Goal: Task Accomplishment & Management: Use online tool/utility

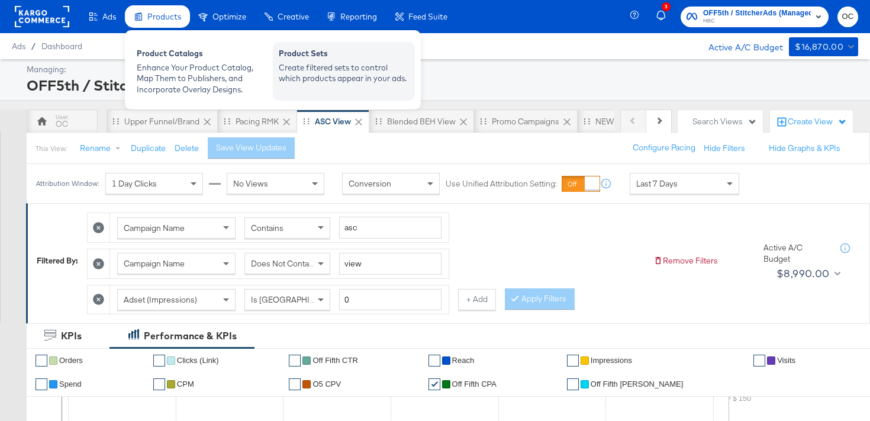
click at [330, 73] on div "Create filtered sets to control which products appear in your ads." at bounding box center [344, 73] width 130 height 22
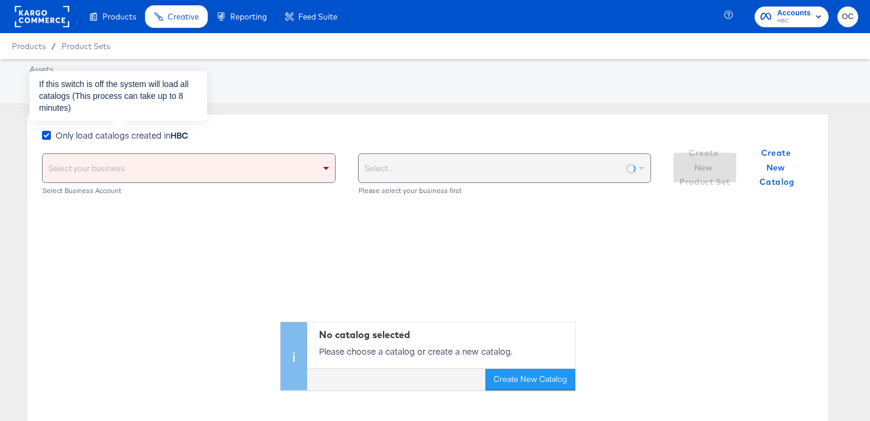
click at [132, 138] on span "Only load catalogs created in HBC" at bounding box center [122, 135] width 133 height 12
click at [0, 0] on input "Only load catalogs created in HBC" at bounding box center [0, 0] width 0 height 0
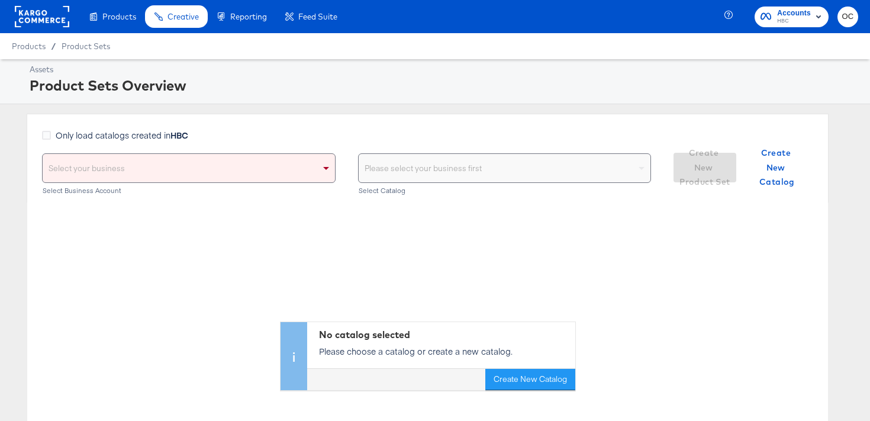
click at [147, 173] on div "Select your business" at bounding box center [189, 168] width 292 height 28
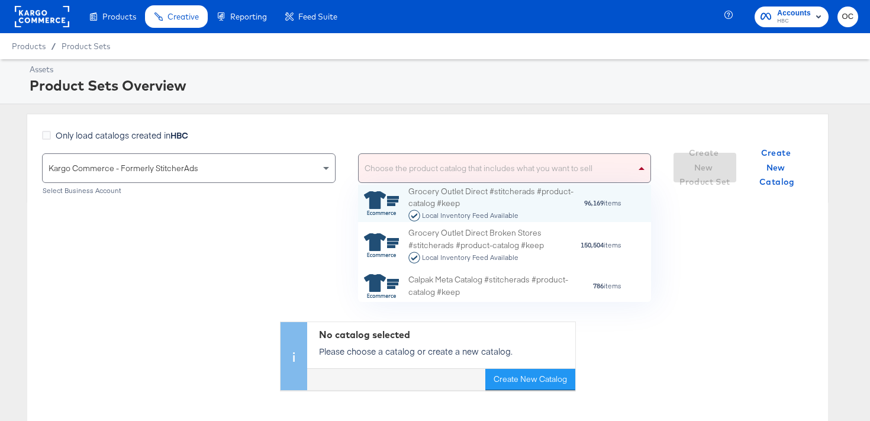
click at [387, 169] on div "Choose the product catalog that includes what you want to sell" at bounding box center [505, 168] width 292 height 28
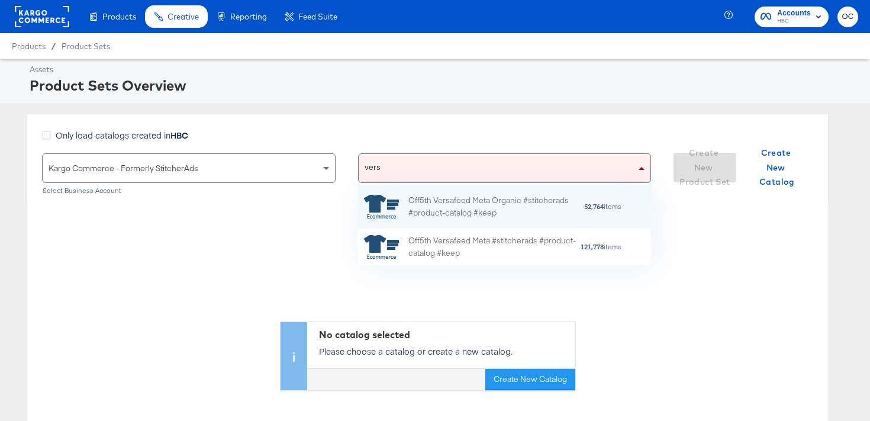
scroll to position [0, 1]
type input "versa"
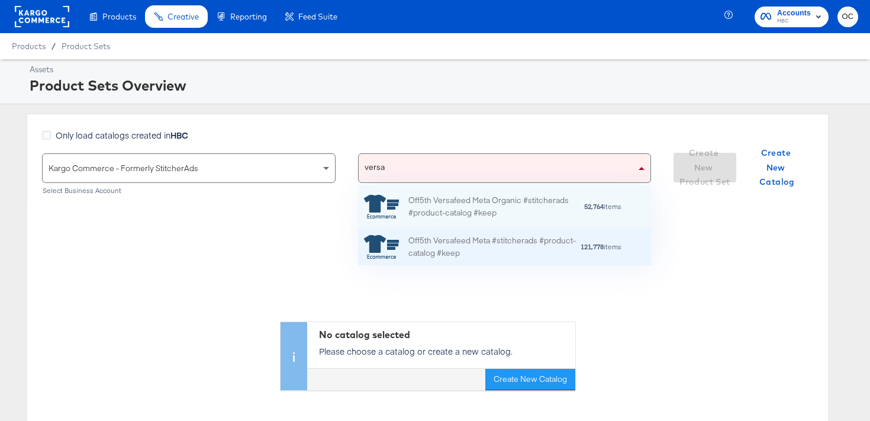
click at [435, 244] on div "Off5th Versafeed Meta #stitcherads #product-catalog #keep" at bounding box center [495, 246] width 172 height 25
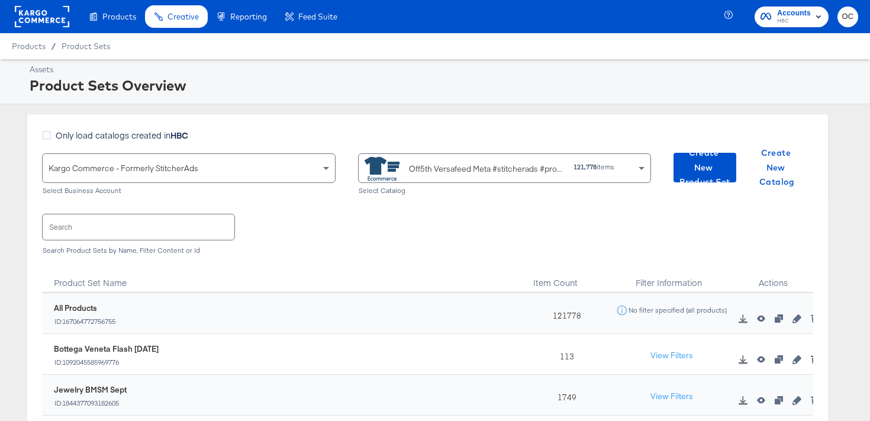
click at [166, 221] on input "text" at bounding box center [139, 226] width 192 height 25
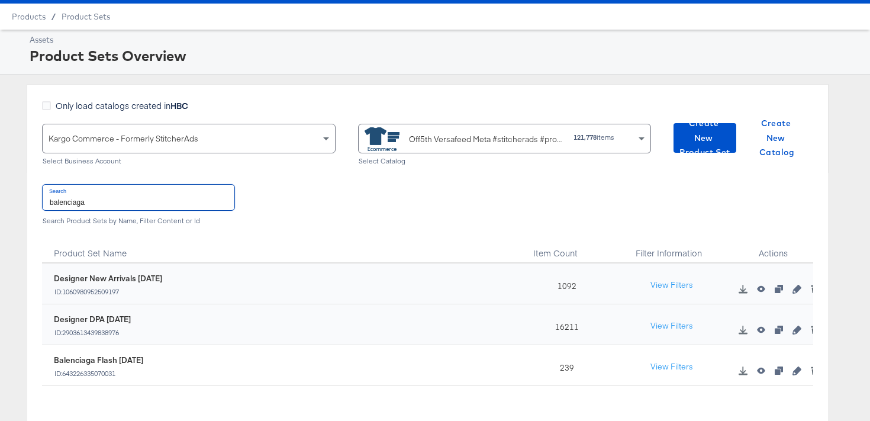
scroll to position [36, 0]
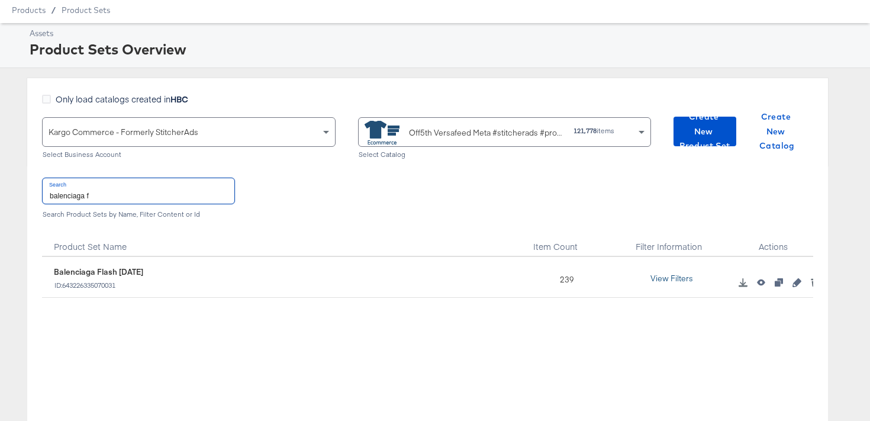
type input "balenciaga f"
click at [681, 274] on button "View Filters" at bounding box center [671, 278] width 59 height 21
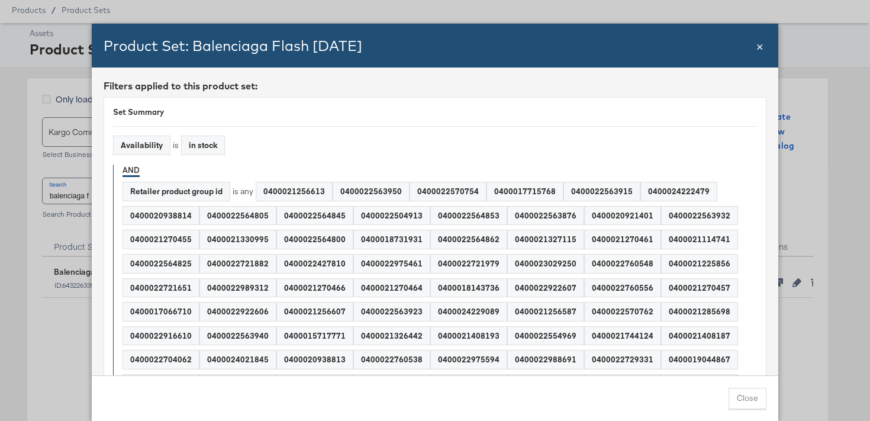
click at [758, 46] on span "×" at bounding box center [760, 45] width 7 height 16
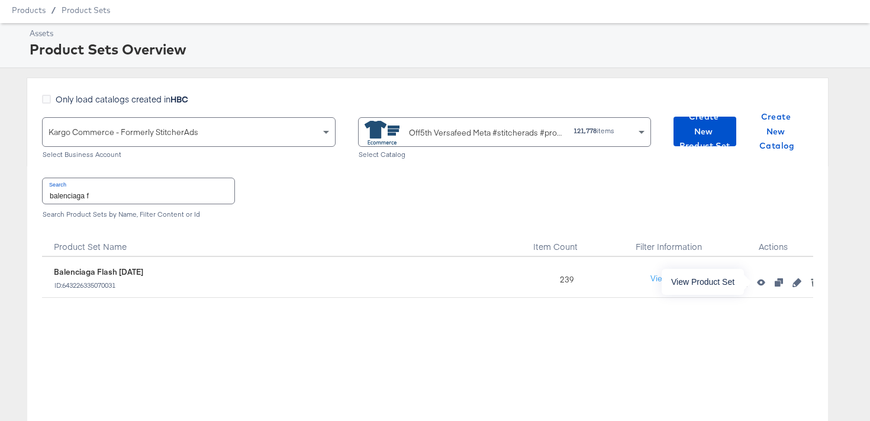
click at [763, 283] on icon "button" at bounding box center [761, 282] width 8 height 7
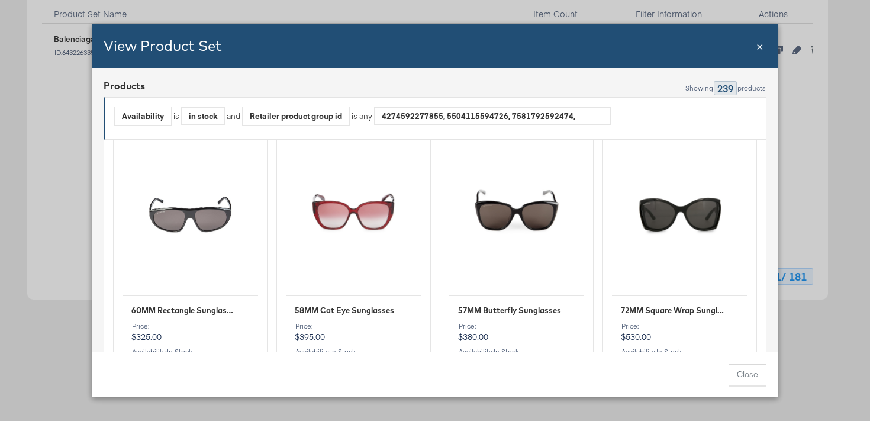
scroll to position [290, 0]
click at [764, 44] on div "View Product Set Close ×" at bounding box center [435, 46] width 687 height 44
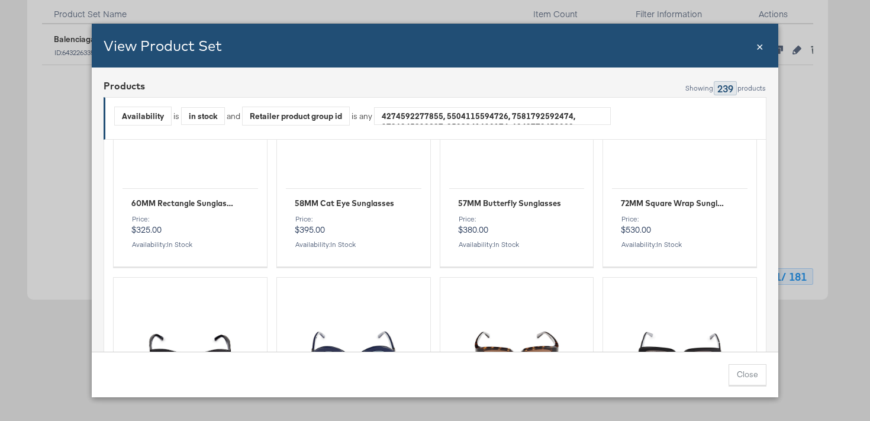
scroll to position [406, 0]
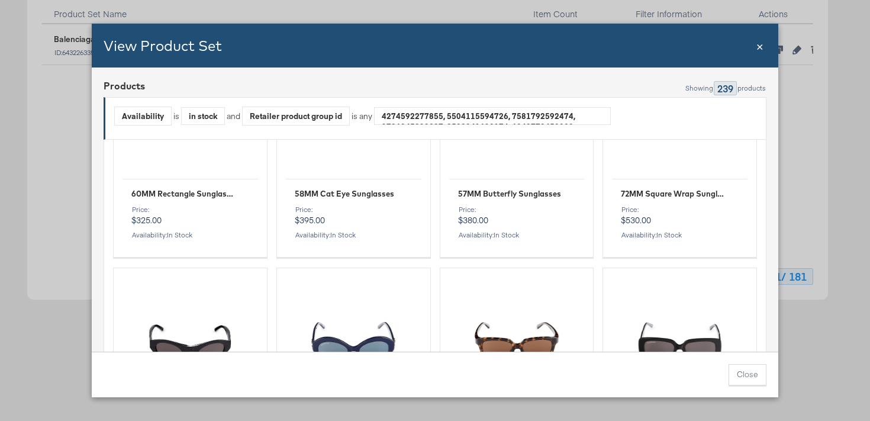
click at [762, 45] on span "×" at bounding box center [760, 45] width 7 height 16
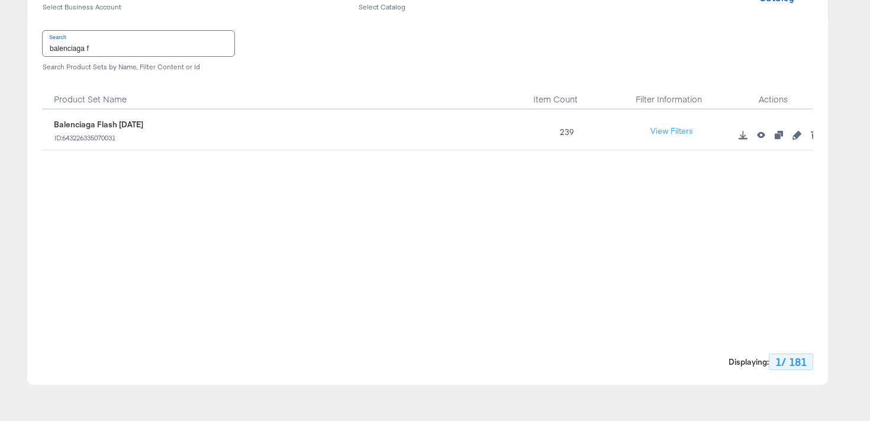
scroll to position [50, 0]
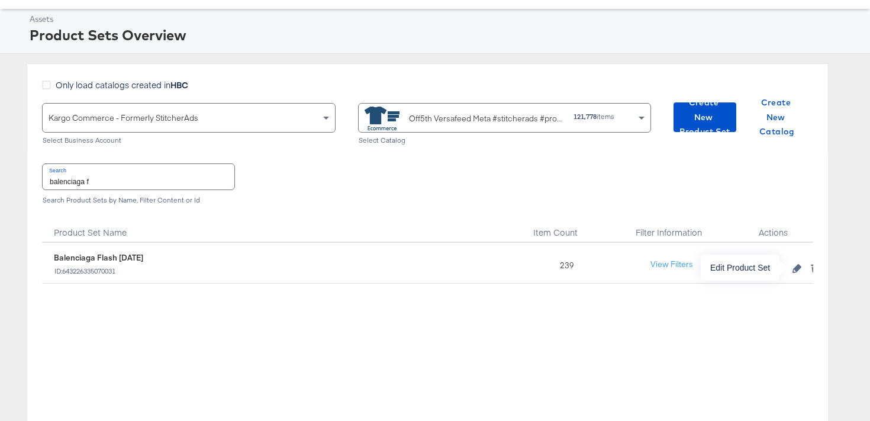
click at [795, 269] on icon "button" at bounding box center [797, 268] width 8 height 8
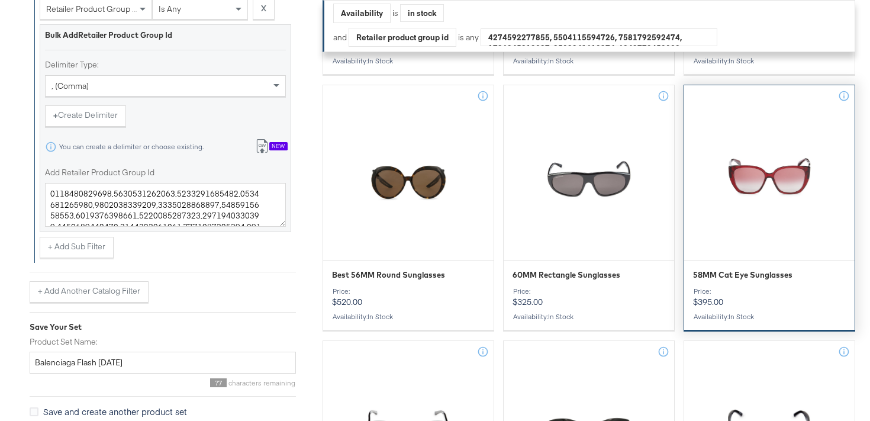
scroll to position [506, 0]
click at [845, 95] on icon at bounding box center [844, 97] width 12 height 12
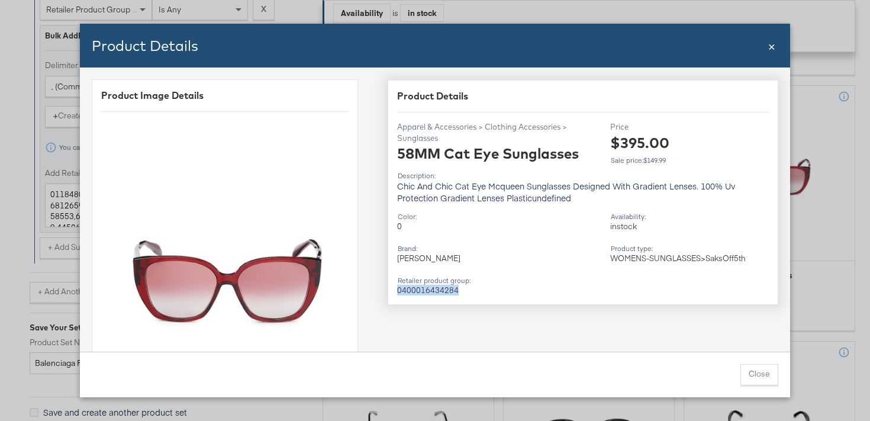
drag, startPoint x: 458, startPoint y: 290, endPoint x: 393, endPoint y: 288, distance: 65.1
click at [393, 288] on div "Product Details Apparel & Accessories > Clothing Accessories > Sunglasses 58MM …" at bounding box center [583, 192] width 391 height 225
copy div "0400016434284"
click at [777, 46] on div "Product Details Close ×" at bounding box center [435, 46] width 710 height 44
click at [773, 47] on span "×" at bounding box center [771, 45] width 7 height 16
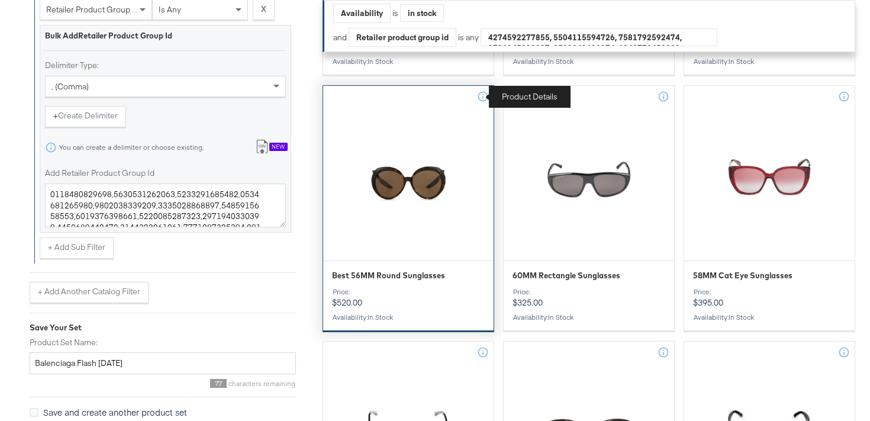
click at [485, 94] on icon at bounding box center [483, 97] width 12 height 12
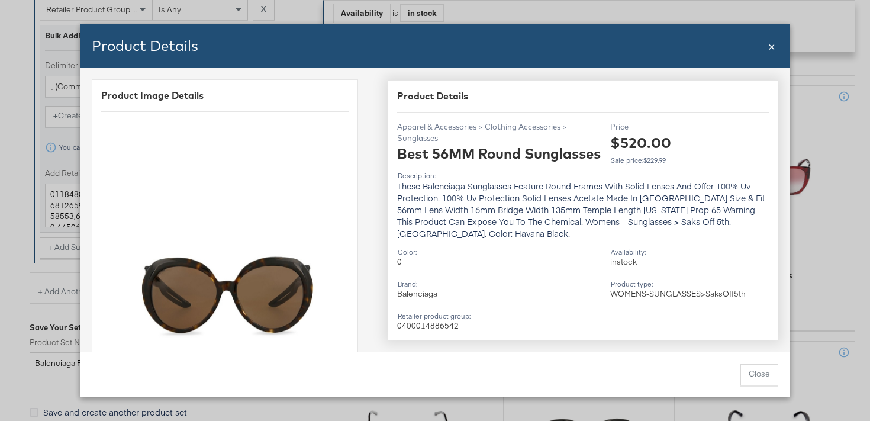
click at [774, 49] on span "×" at bounding box center [771, 45] width 7 height 16
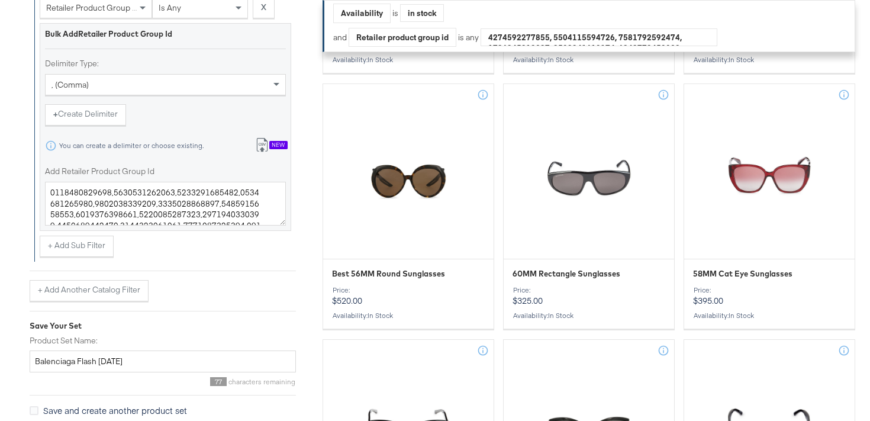
scroll to position [491, 0]
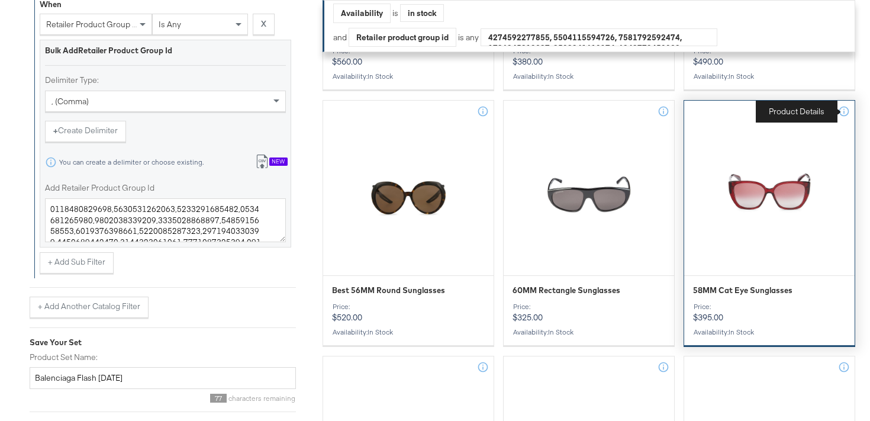
click at [842, 111] on icon at bounding box center [844, 111] width 12 height 12
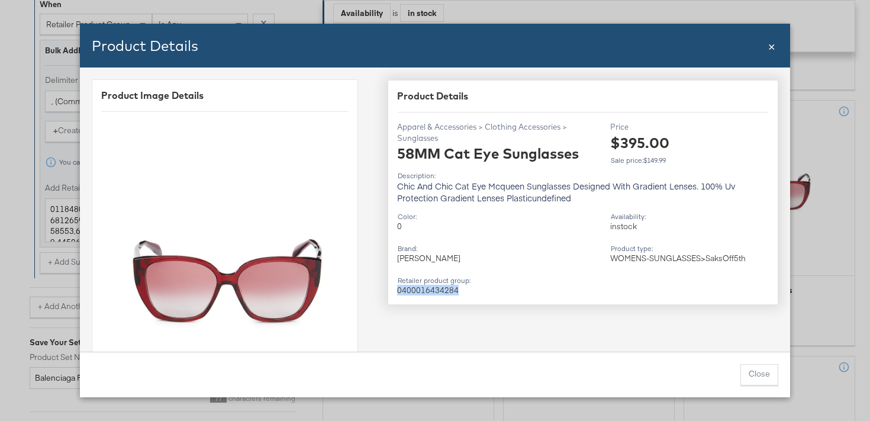
drag, startPoint x: 456, startPoint y: 290, endPoint x: 398, endPoint y: 288, distance: 58.7
click at [398, 288] on div "0400016434284" at bounding box center [499, 289] width 204 height 11
copy div "0400016434284"
click at [774, 50] on span "×" at bounding box center [771, 45] width 7 height 16
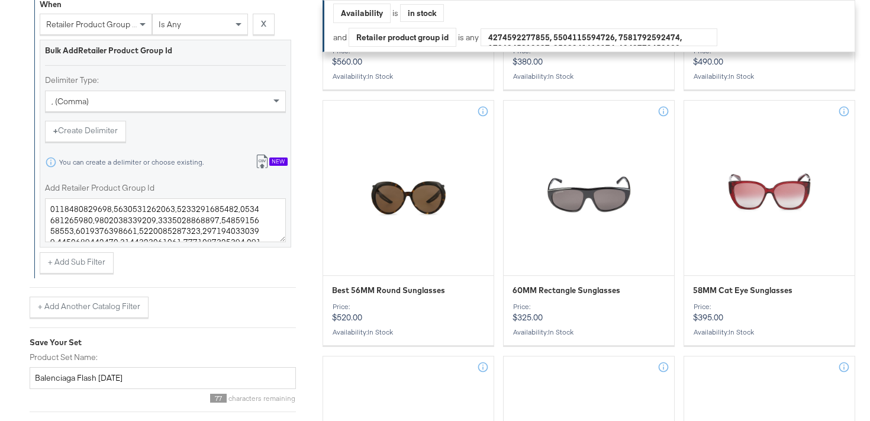
click at [110, 224] on textarea "Add Retailer Product Group Id" at bounding box center [165, 220] width 241 height 44
drag, startPoint x: 108, startPoint y: 221, endPoint x: 50, endPoint y: 220, distance: 58.0
click at [50, 221] on textarea "Add Retailer Product Group Id" at bounding box center [165, 220] width 241 height 44
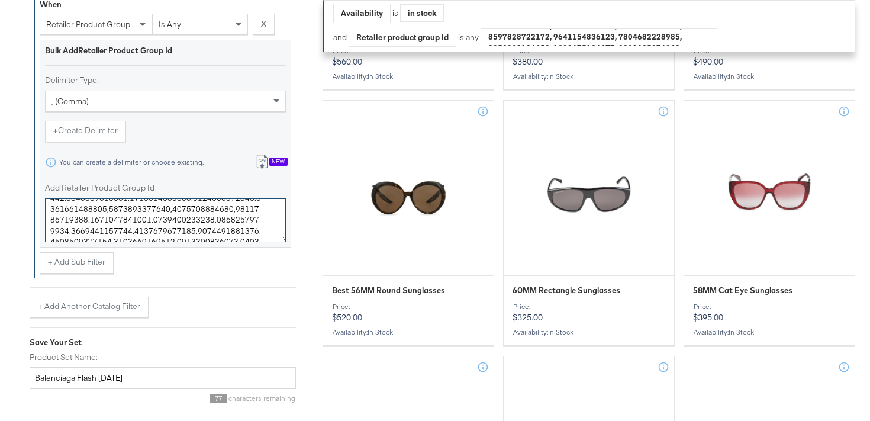
type textarea "0400021256613,0400022563950,0400022570754,0400017715768,0400022563915,040002422…"
click at [191, 273] on div "+ Add Sub Filter" at bounding box center [166, 262] width 252 height 21
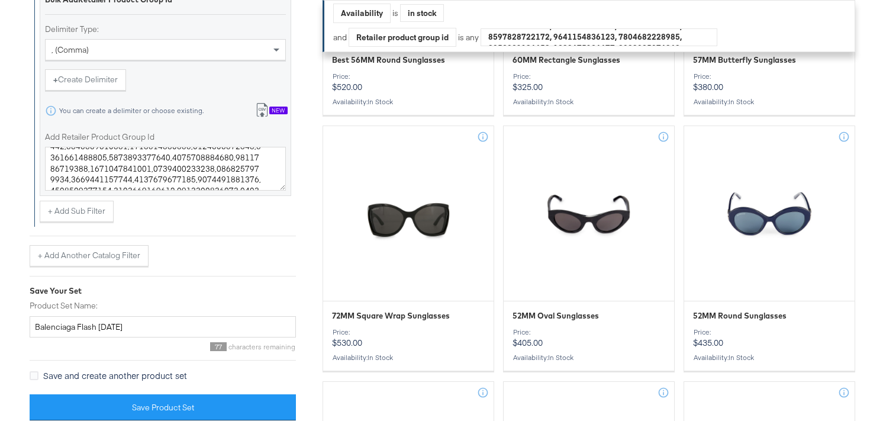
scroll to position [726, 0]
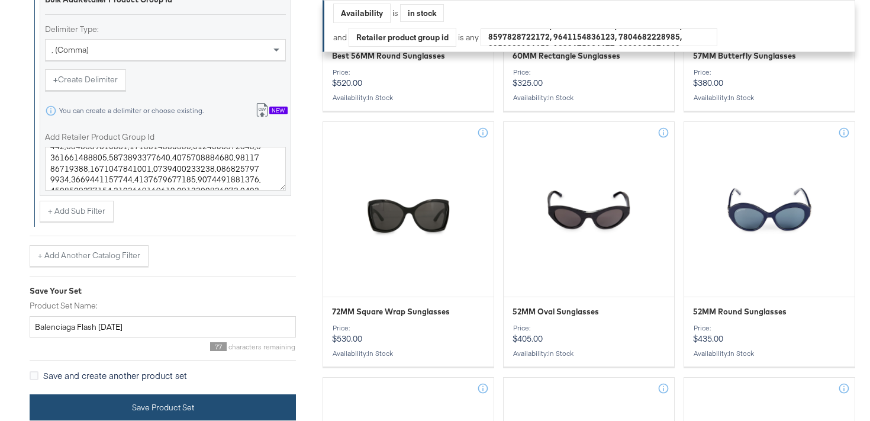
click at [149, 404] on button "Save Product Set" at bounding box center [163, 407] width 266 height 27
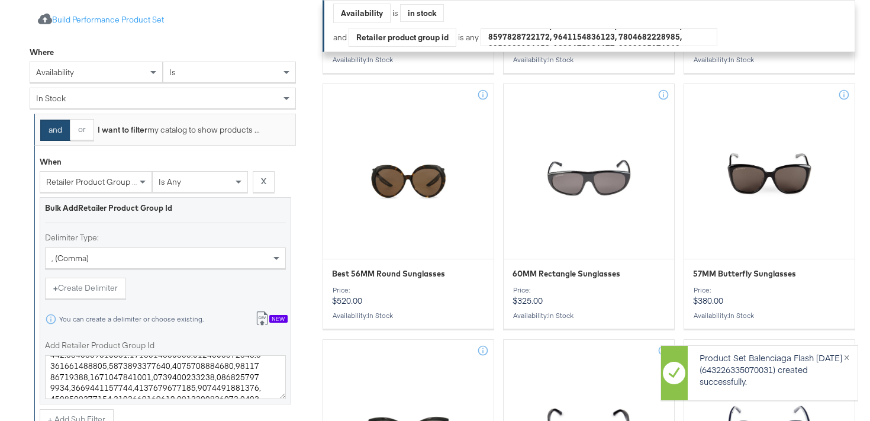
scroll to position [504, 0]
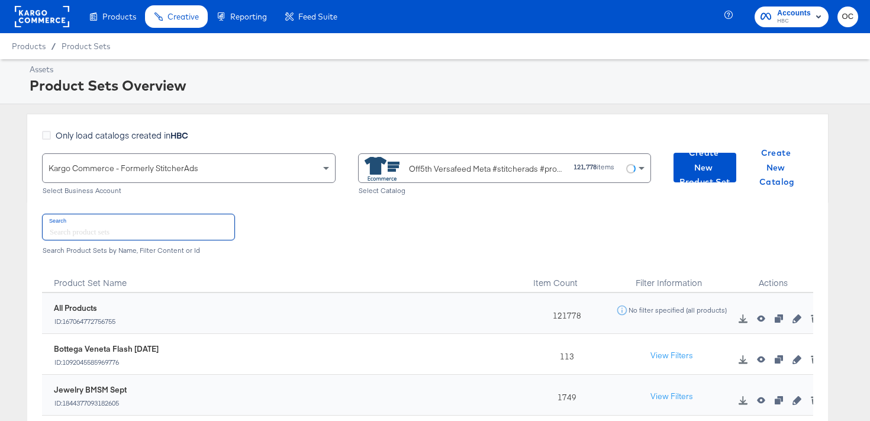
click at [180, 226] on input "text" at bounding box center [139, 226] width 192 height 25
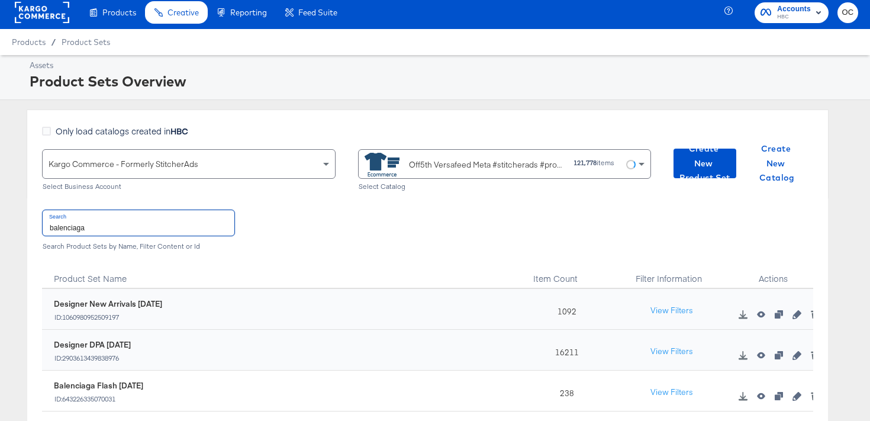
scroll to position [12, 0]
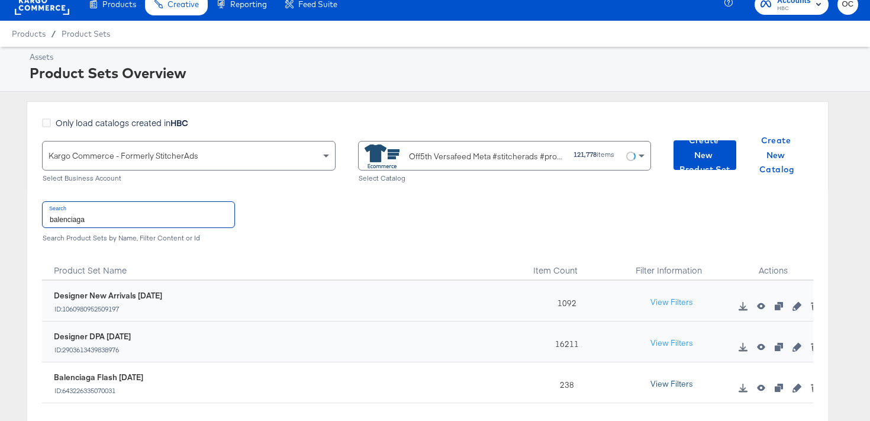
type input "balenciaga"
click at [678, 382] on button "View Filters" at bounding box center [671, 384] width 59 height 21
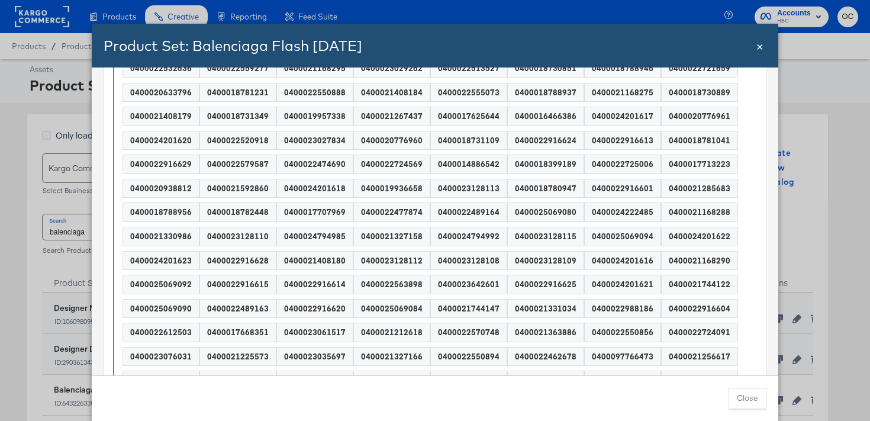
scroll to position [0, 0]
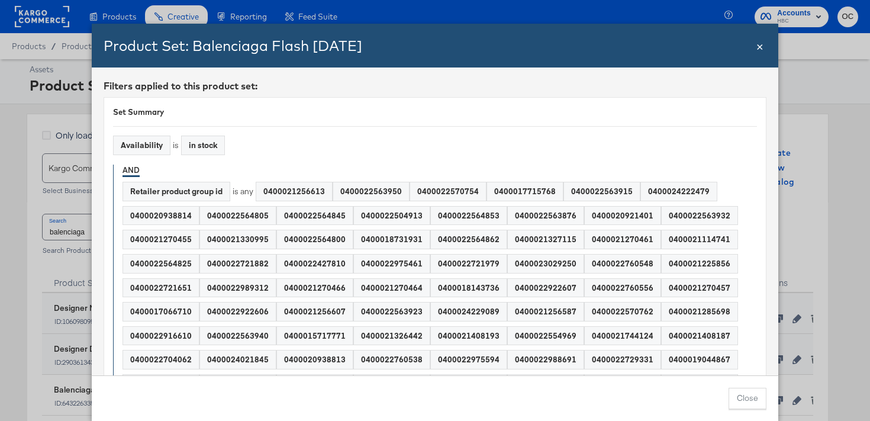
click at [763, 47] on span "×" at bounding box center [760, 45] width 7 height 16
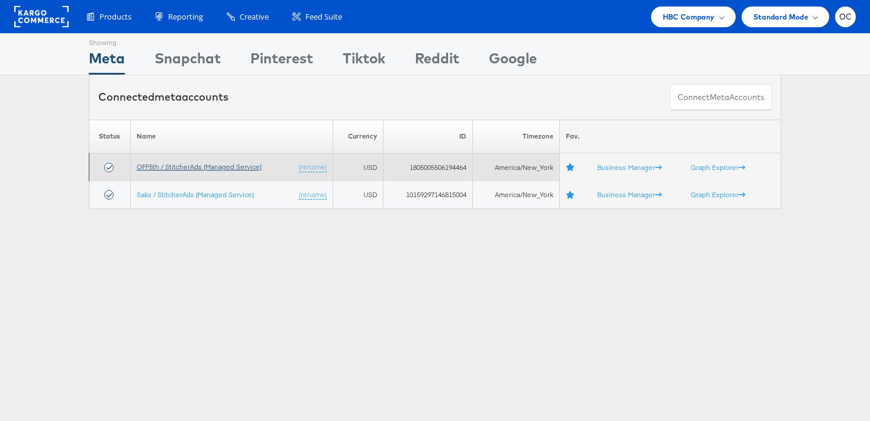
click at [212, 165] on link "OFF5th / StitcherAds (Managed Service)" at bounding box center [199, 166] width 125 height 9
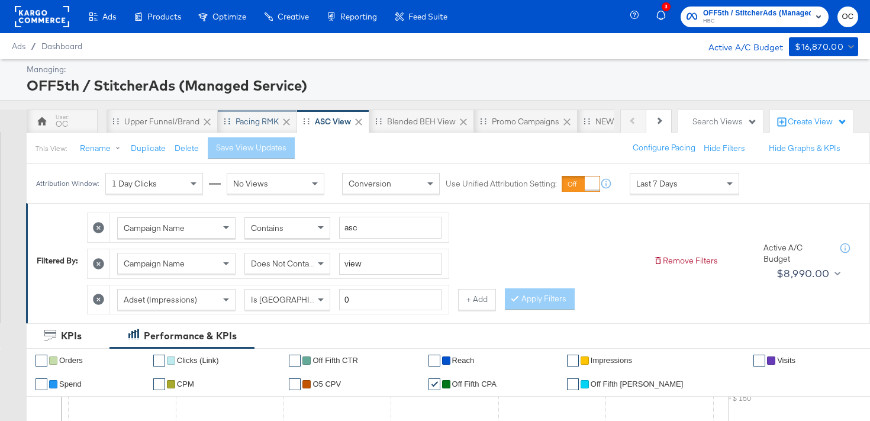
click at [249, 129] on div "Pacing RMK" at bounding box center [257, 122] width 79 height 24
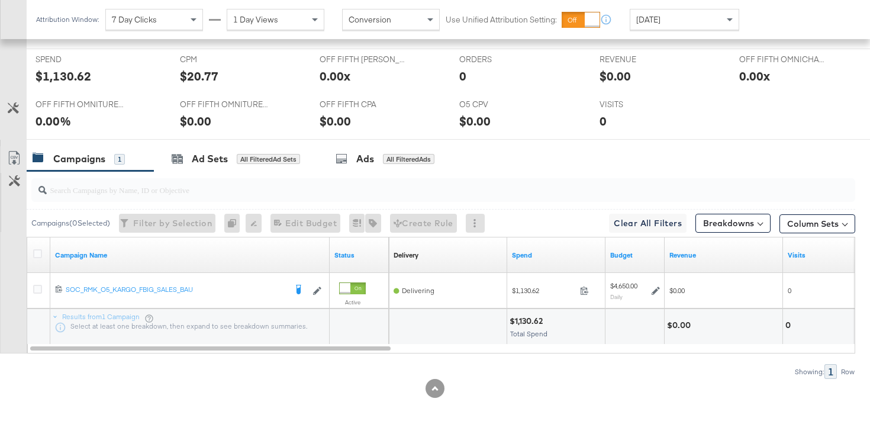
scroll to position [529, 0]
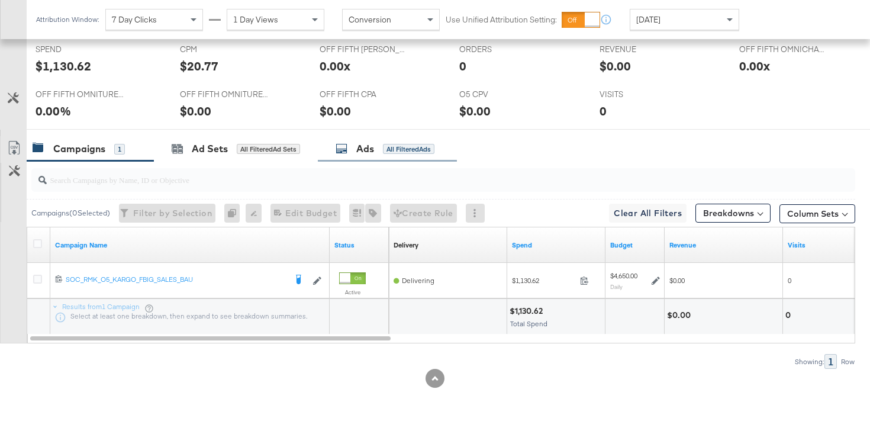
click at [352, 156] on div "Ads All Filtered Ads" at bounding box center [387, 148] width 139 height 25
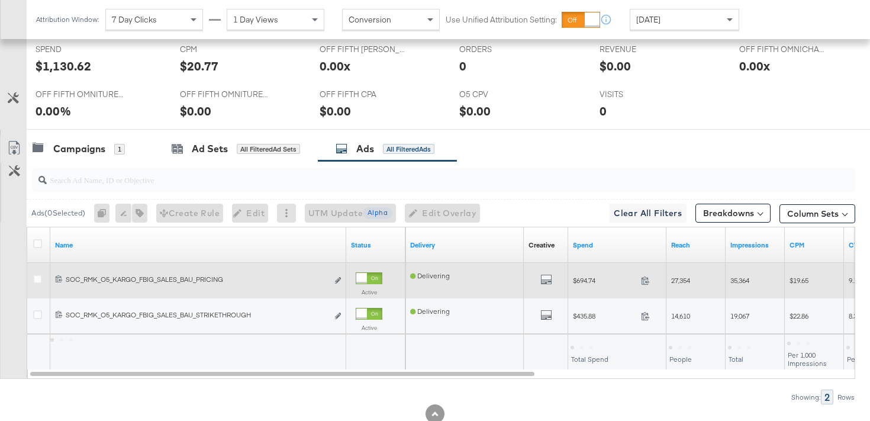
scroll to position [564, 0]
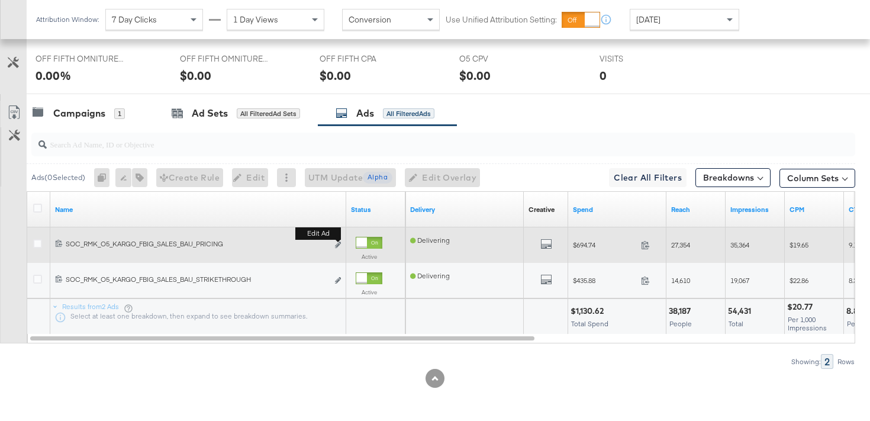
click at [338, 242] on button "Edit ad" at bounding box center [338, 245] width 7 height 12
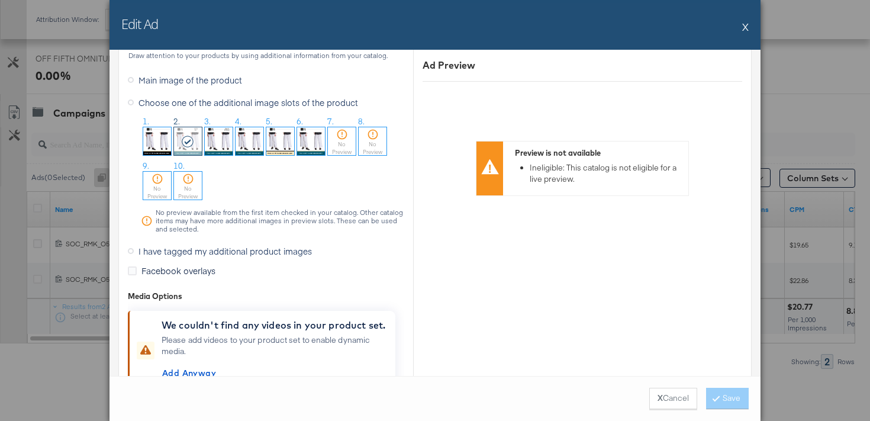
scroll to position [1237, 0]
click at [747, 27] on button "X" at bounding box center [745, 27] width 7 height 24
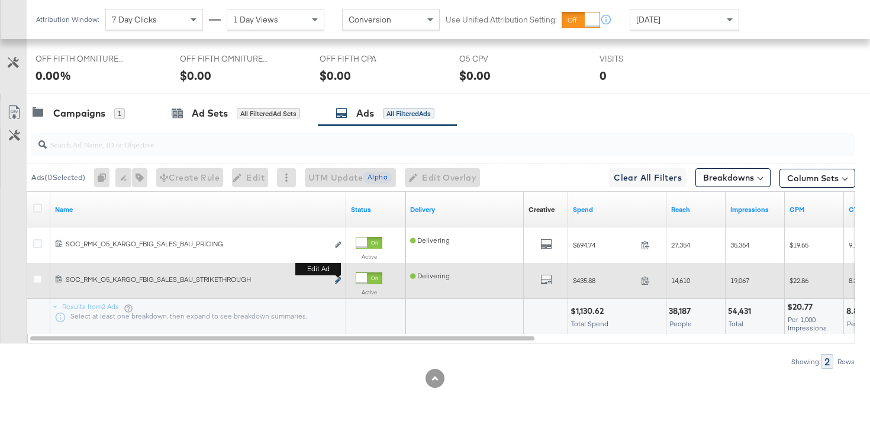
click at [338, 279] on icon "link" at bounding box center [338, 280] width 6 height 7
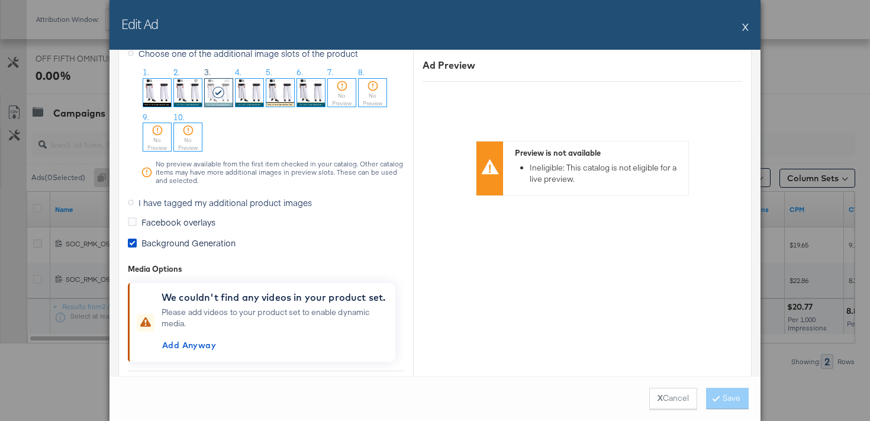
scroll to position [1031, 0]
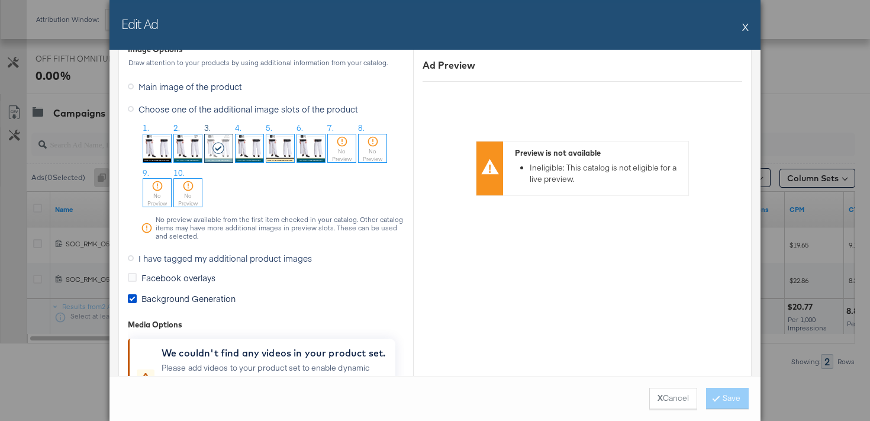
click at [744, 29] on button "X" at bounding box center [745, 27] width 7 height 24
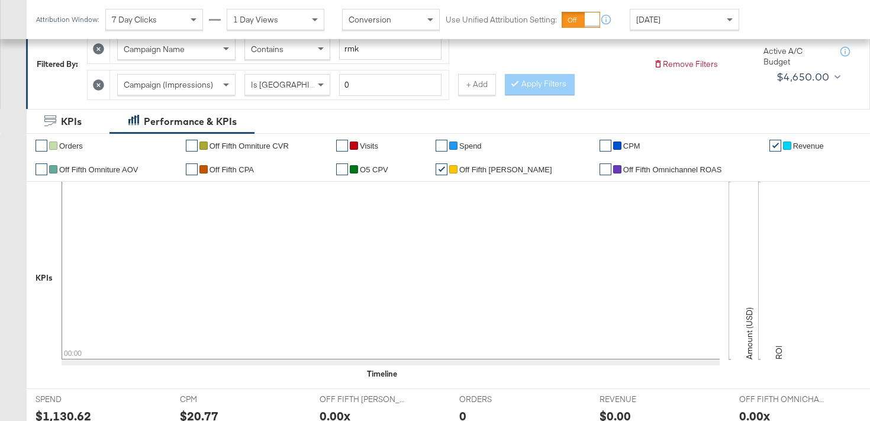
scroll to position [0, 0]
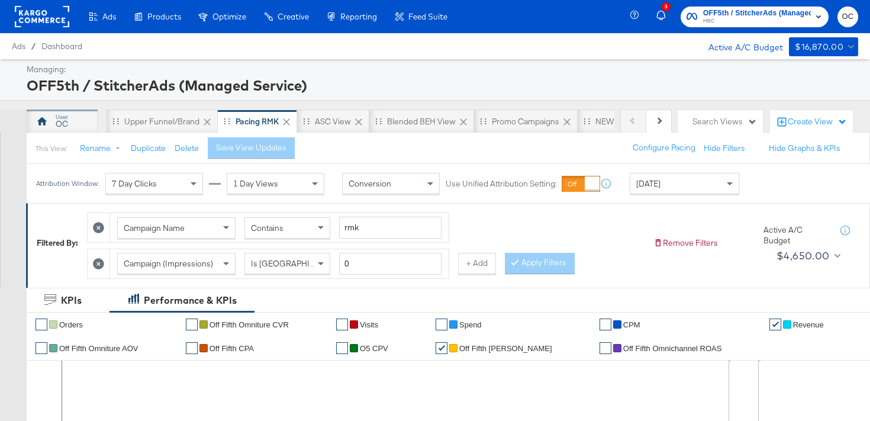
click at [67, 123] on div "OC" at bounding box center [62, 123] width 12 height 11
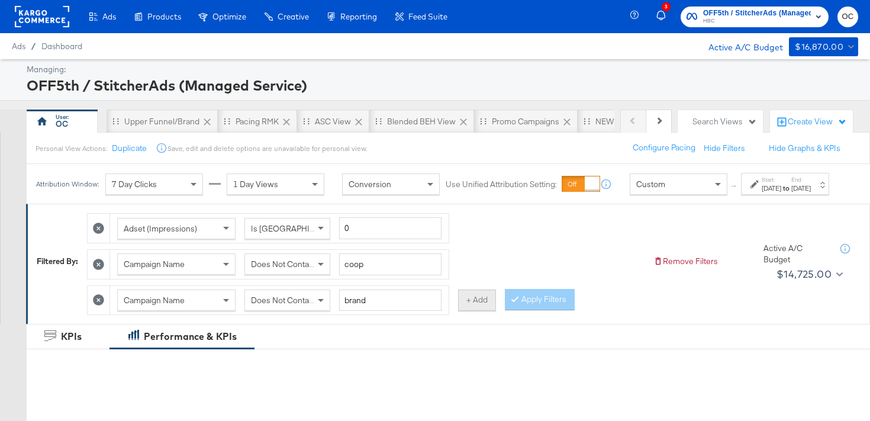
click at [468, 311] on button "+ Add" at bounding box center [477, 300] width 38 height 21
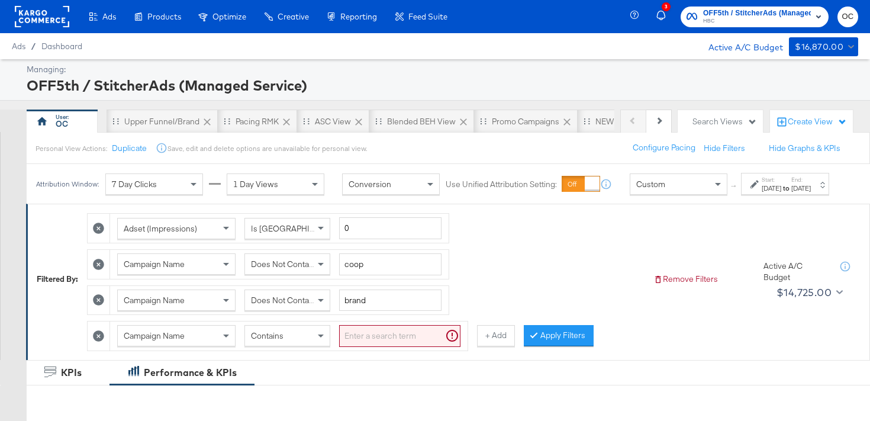
click at [363, 344] on input "search" at bounding box center [399, 336] width 121 height 22
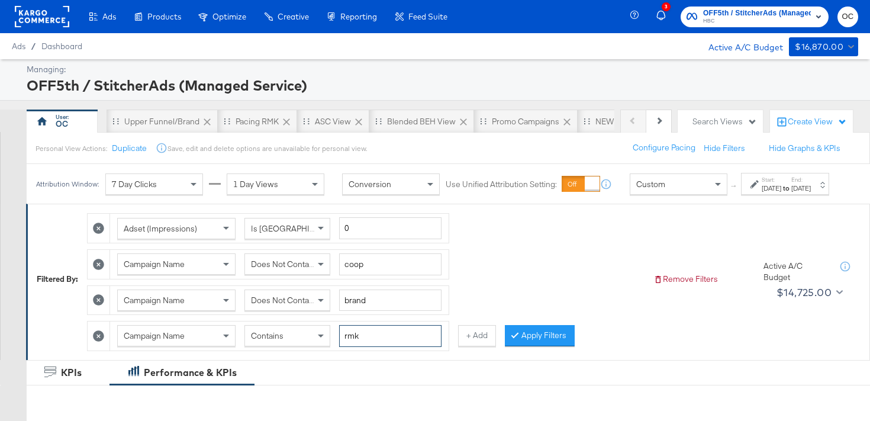
type input "rmk"
click at [647, 189] on span "Custom" at bounding box center [650, 184] width 29 height 11
click at [538, 333] on button "Apply Filters" at bounding box center [540, 334] width 70 height 21
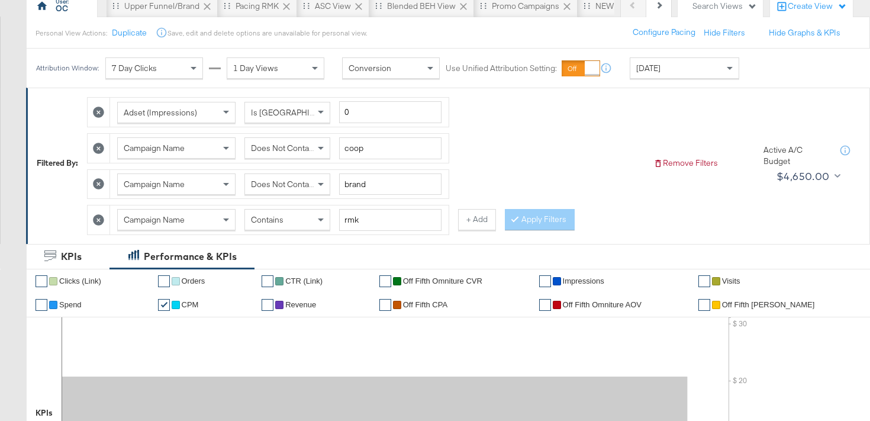
scroll to position [69, 0]
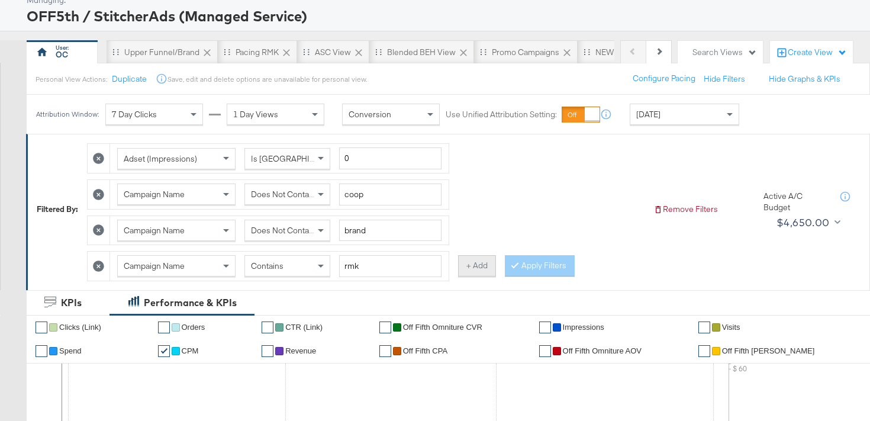
click at [480, 263] on button "+ Add" at bounding box center [477, 265] width 38 height 21
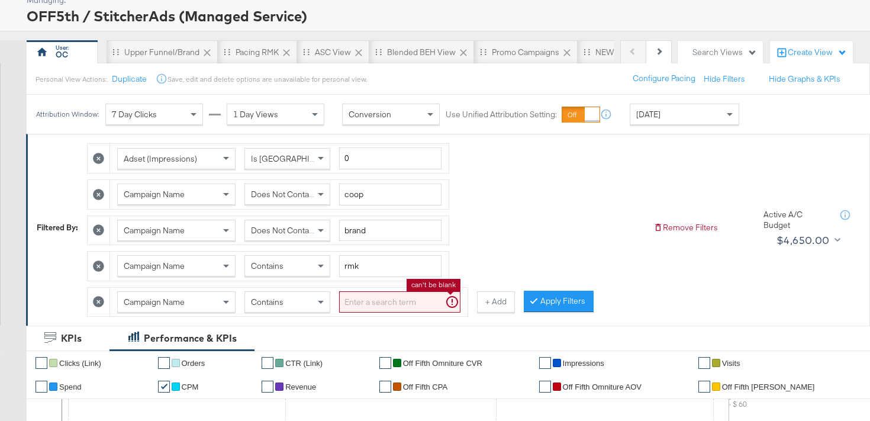
click at [373, 300] on input "search" at bounding box center [399, 302] width 121 height 22
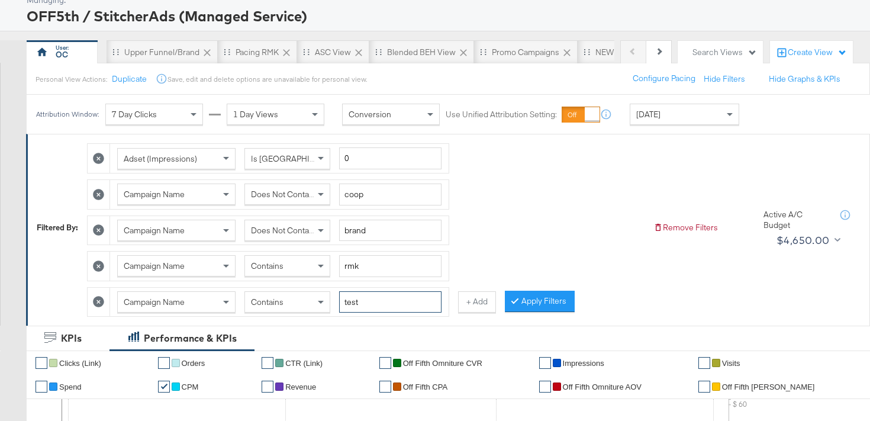
type input "test"
click at [566, 291] on div "Apply Filters" at bounding box center [540, 301] width 70 height 21
click at [526, 310] on button "Apply Filters" at bounding box center [540, 301] width 70 height 21
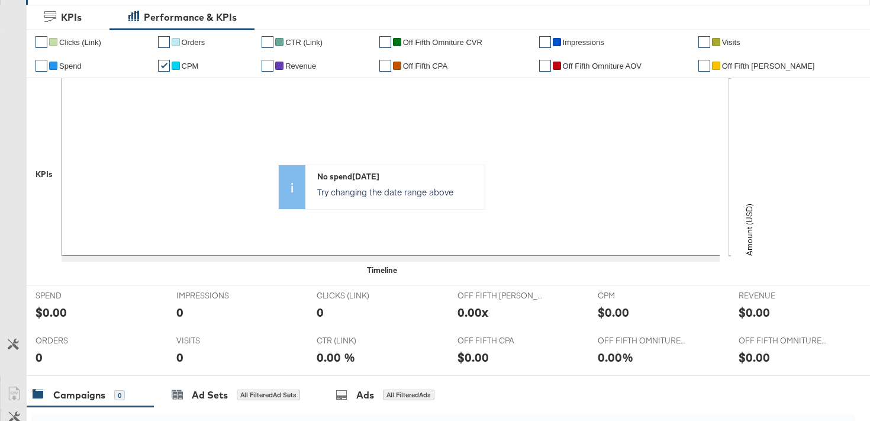
scroll to position [5, 0]
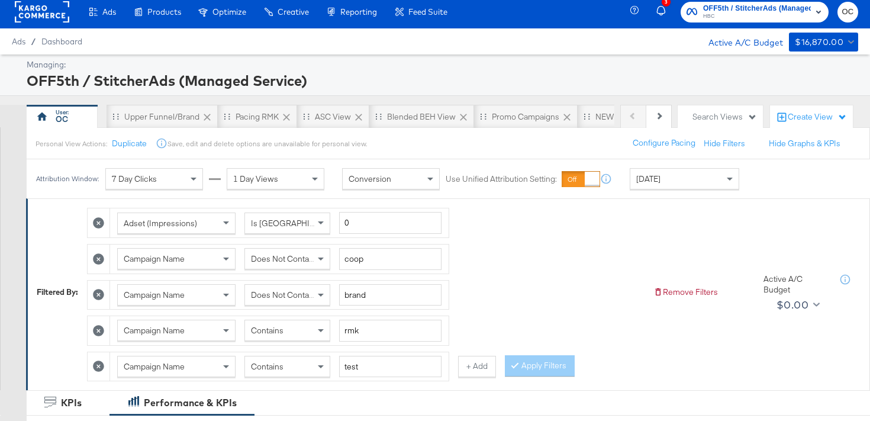
click at [101, 220] on icon at bounding box center [98, 222] width 11 height 11
type input "brand"
type input "rmk"
type input "test"
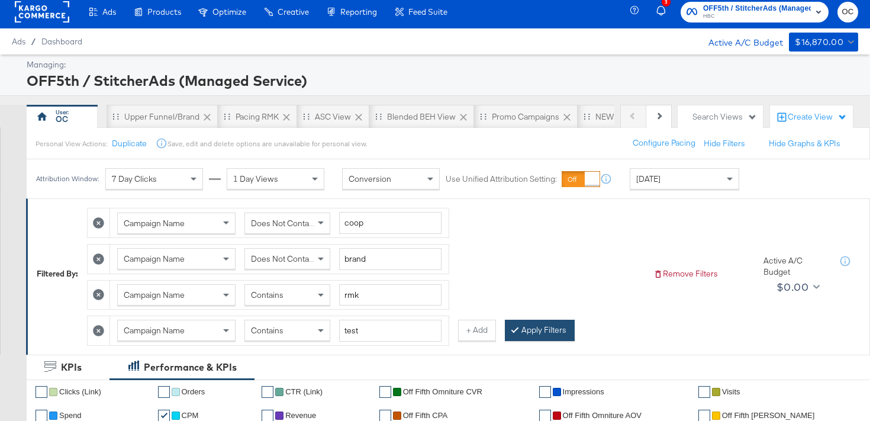
click at [533, 325] on button "Apply Filters" at bounding box center [540, 330] width 70 height 21
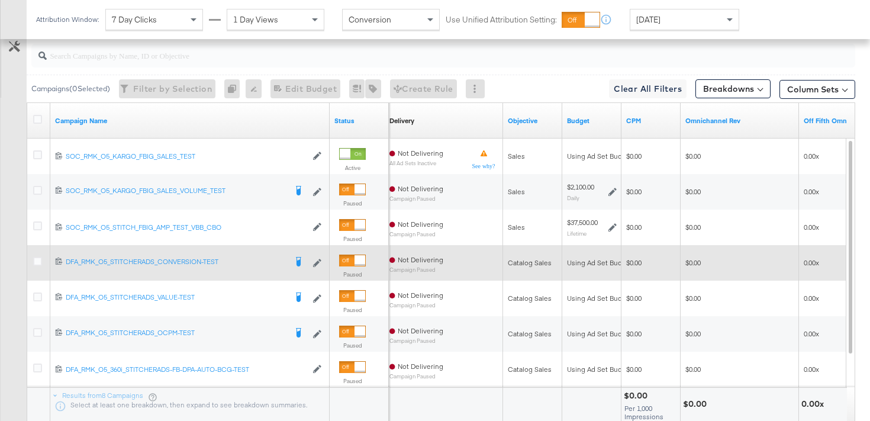
scroll to position [718, 0]
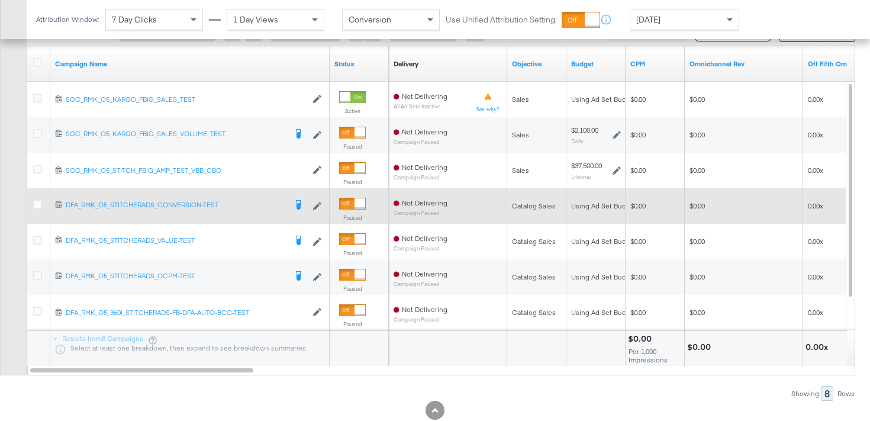
scroll to position [770, 0]
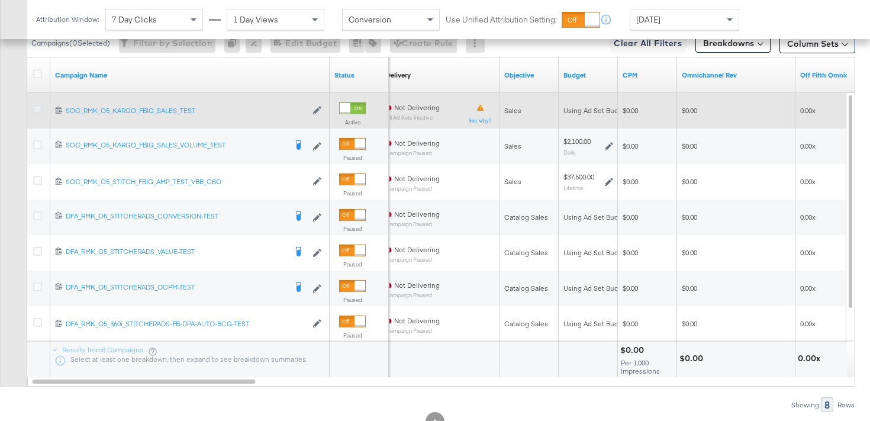
click at [38, 109] on icon at bounding box center [37, 109] width 9 height 9
click at [0, 0] on input "checkbox" at bounding box center [0, 0] width 0 height 0
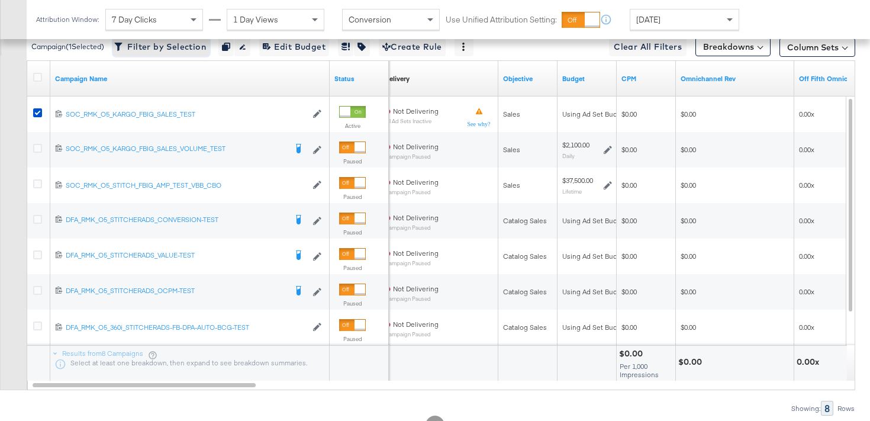
click at [185, 52] on span "Filter by Selection Filter 1 campaign" at bounding box center [161, 47] width 89 height 15
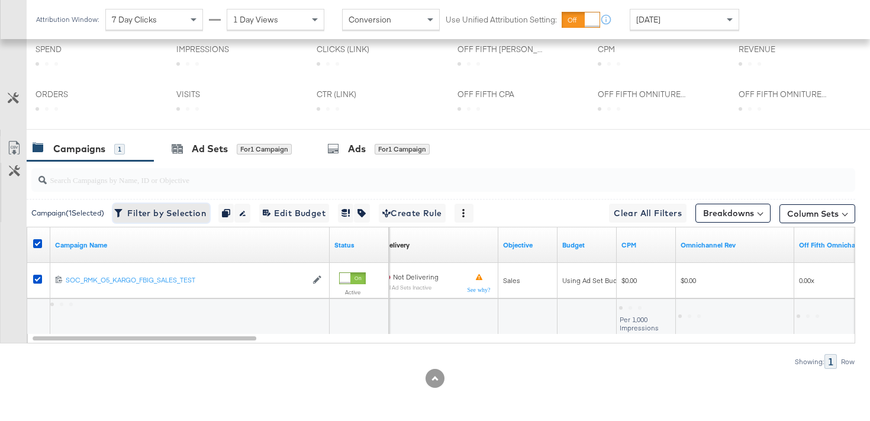
scroll to position [502, 0]
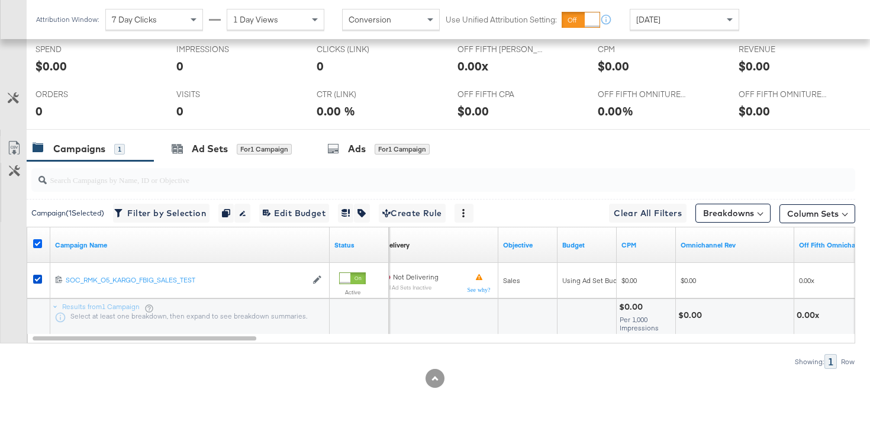
click at [38, 243] on icon at bounding box center [37, 243] width 9 height 9
click at [0, 0] on input "checkbox" at bounding box center [0, 0] width 0 height 0
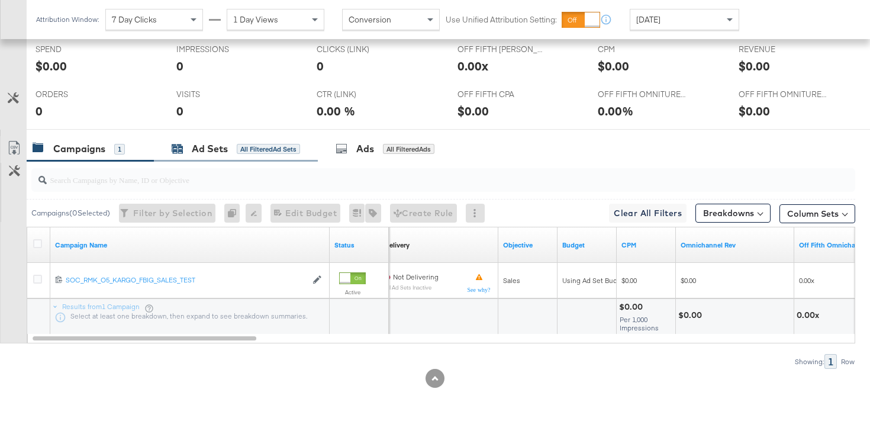
click at [271, 153] on div "All Filtered Ad Sets" at bounding box center [268, 149] width 63 height 11
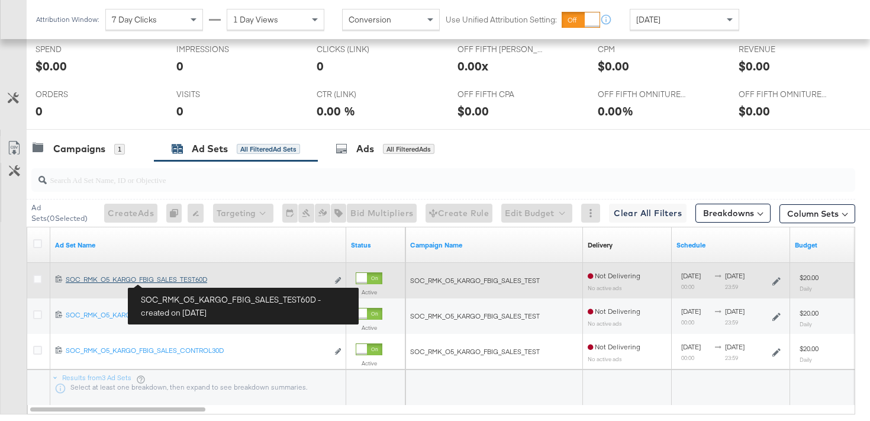
click at [172, 282] on div "SOC_RMK_O5_KARGO_FBIG_SALES_TEST60D SOC_RMK_O5_KARGO_FBIG_SALES_TEST60D" at bounding box center [197, 279] width 262 height 9
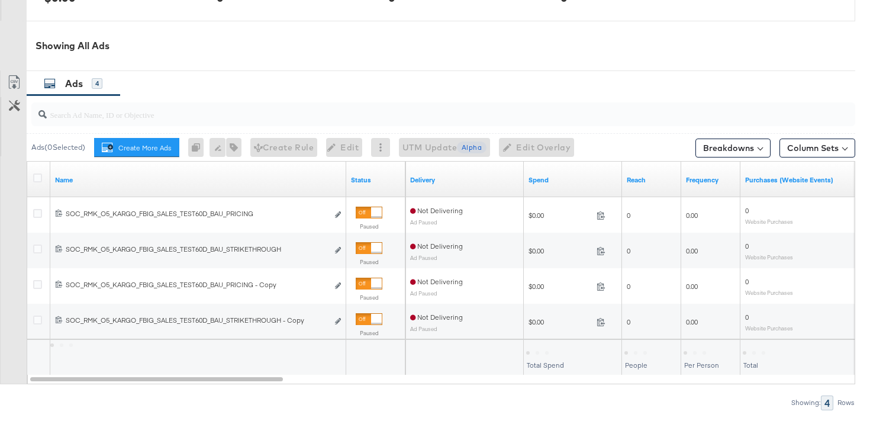
scroll to position [657, 0]
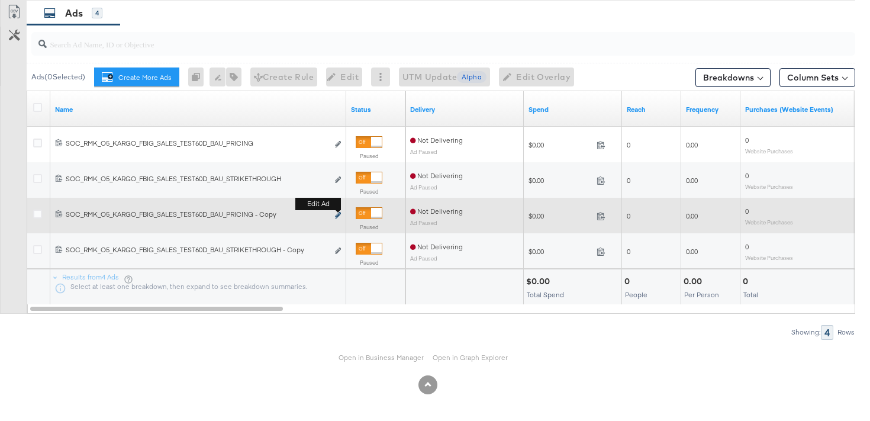
click at [336, 218] on icon "link" at bounding box center [338, 215] width 6 height 7
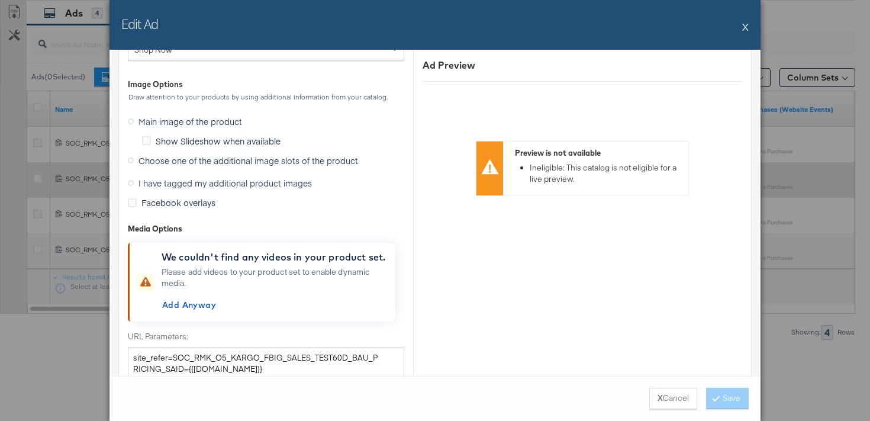
scroll to position [1195, 0]
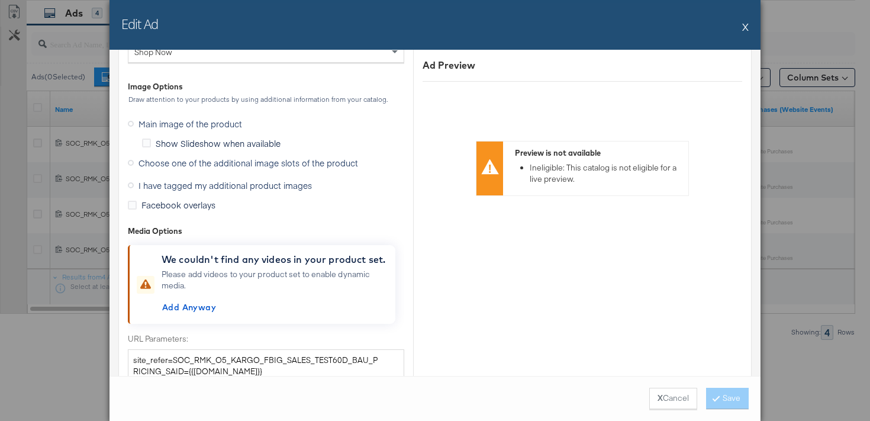
click at [129, 163] on icon at bounding box center [131, 163] width 6 height 6
click at [0, 0] on input "Choose one of the additional image slots of the product" at bounding box center [0, 0] width 0 height 0
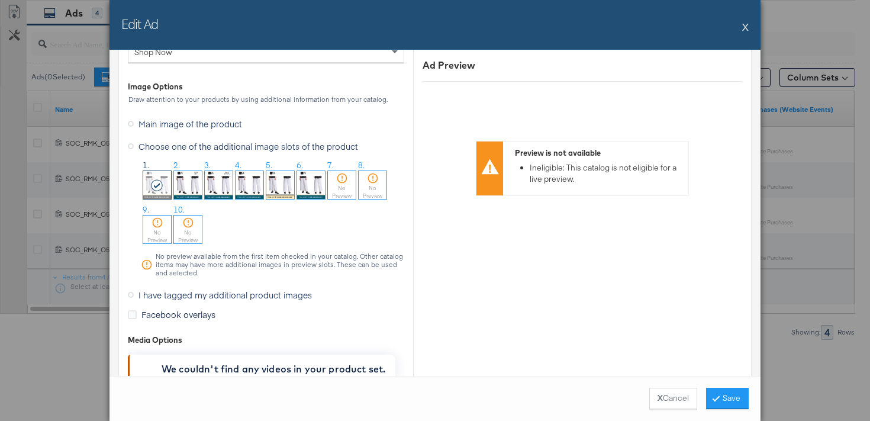
click at [191, 185] on img at bounding box center [188, 185] width 28 height 28
click at [727, 403] on button "Save" at bounding box center [727, 398] width 43 height 21
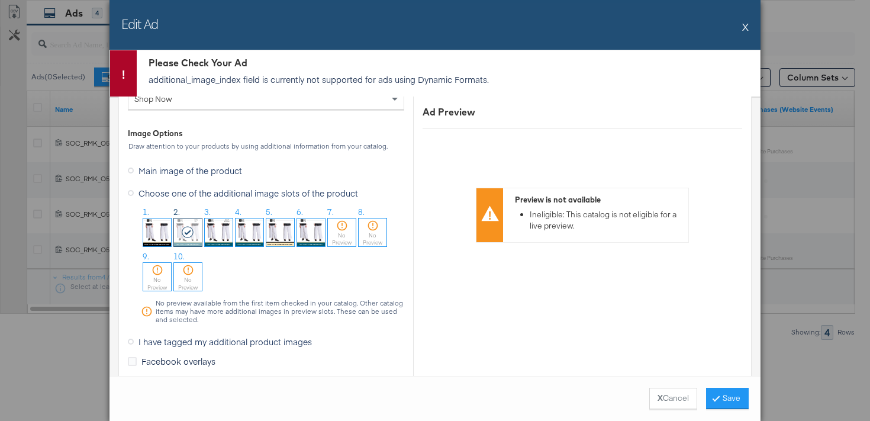
click at [747, 27] on button "X" at bounding box center [745, 27] width 7 height 24
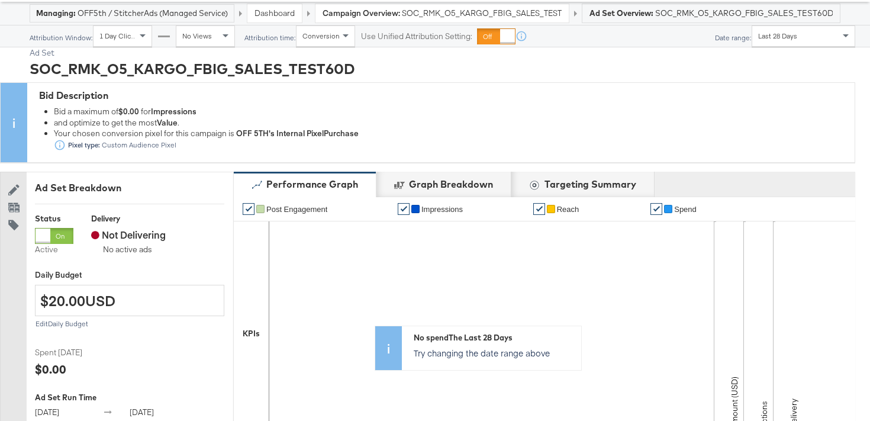
scroll to position [0, 0]
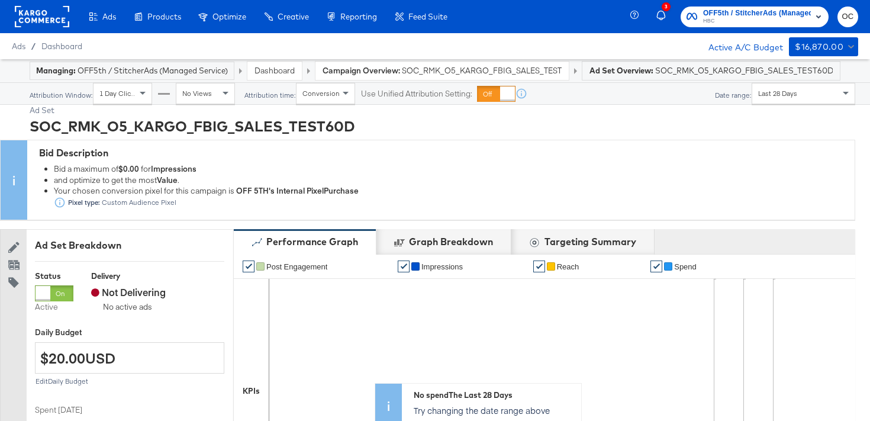
click at [266, 74] on link "Dashboard" at bounding box center [275, 70] width 40 height 11
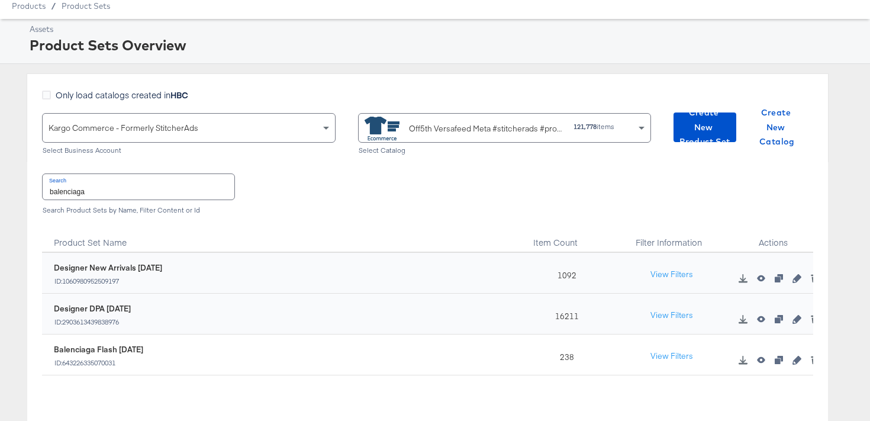
scroll to position [49, 0]
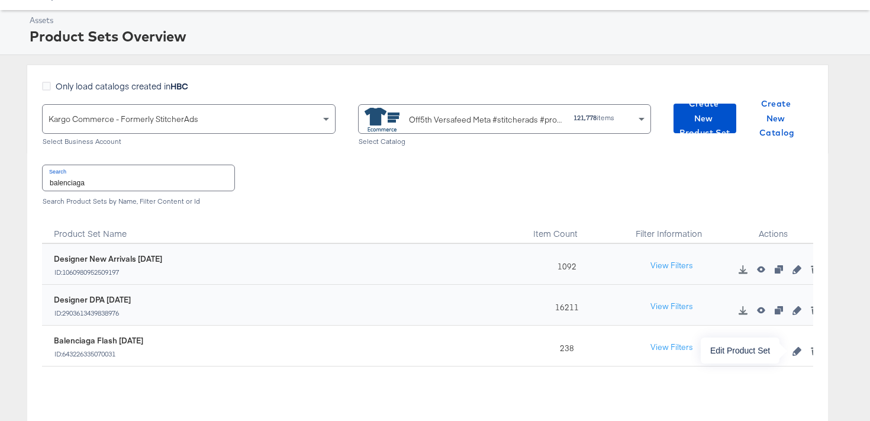
click at [796, 350] on icon "button" at bounding box center [797, 351] width 8 height 8
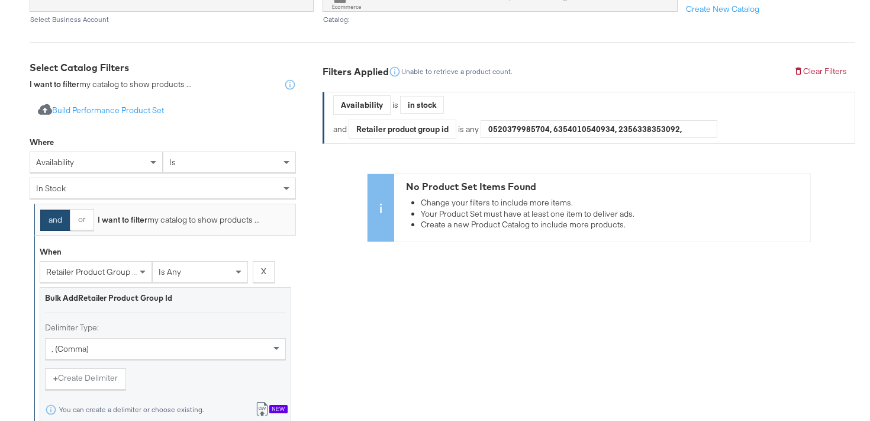
scroll to position [211, 0]
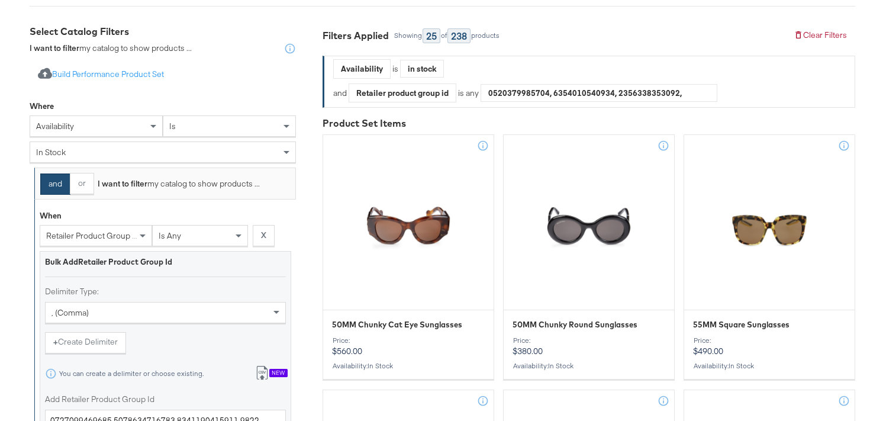
click at [145, 124] on div "availability" at bounding box center [96, 126] width 132 height 20
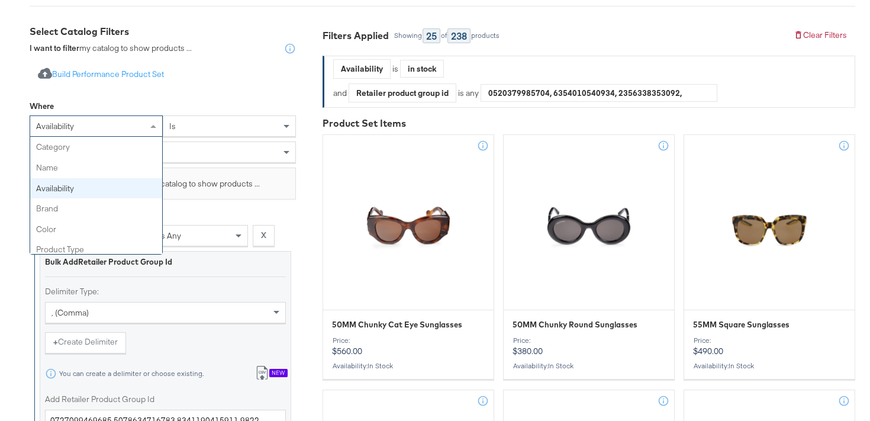
scroll to position [41, 0]
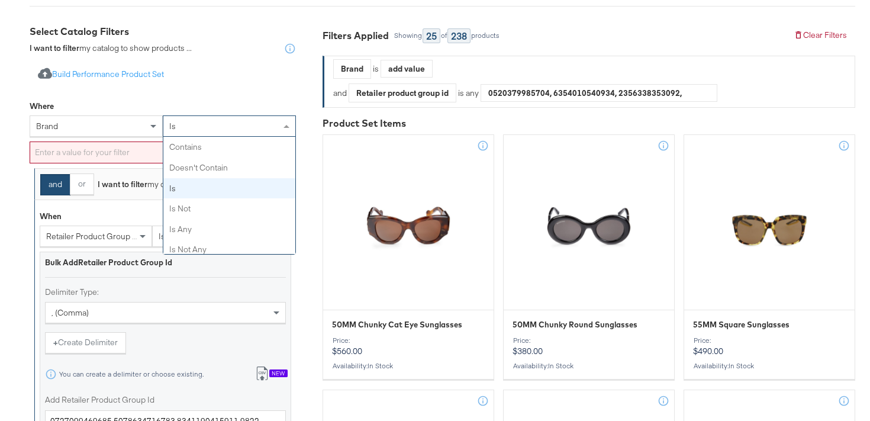
click at [186, 130] on div "is" at bounding box center [229, 126] width 132 height 20
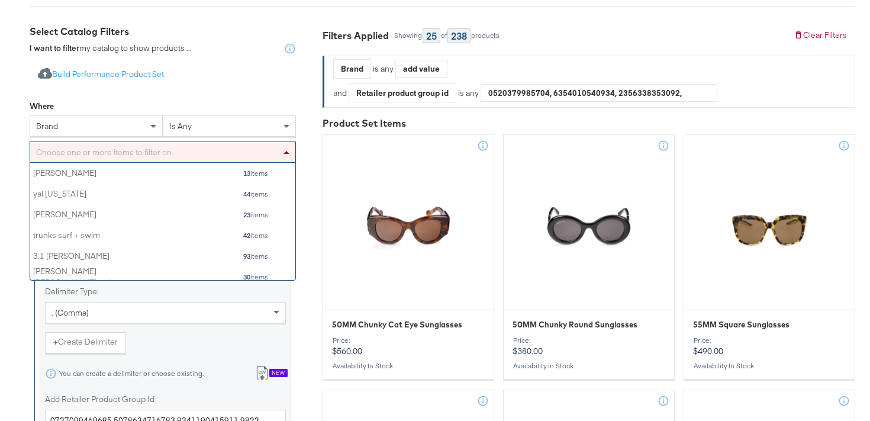
click at [195, 155] on div "Choose one or more items to filter on" at bounding box center [162, 152] width 265 height 20
type input "bal"
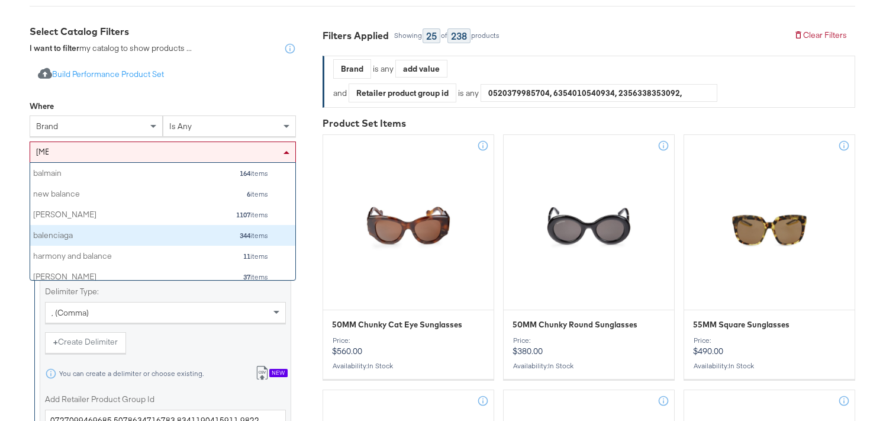
click at [120, 231] on div "balenciaga" at bounding box center [95, 235] width 124 height 11
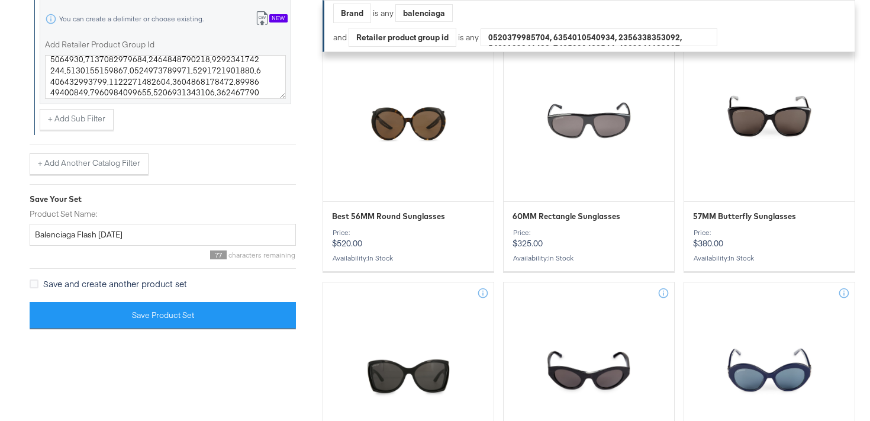
scroll to position [637, 0]
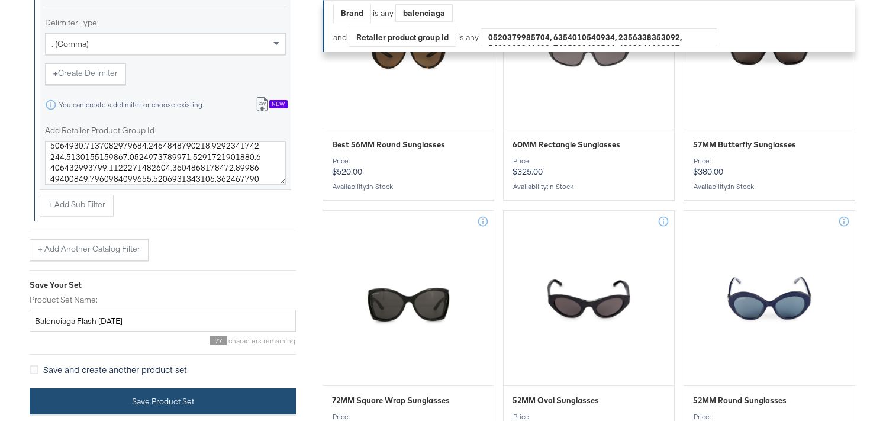
click at [140, 406] on button "Save Product Set" at bounding box center [163, 401] width 266 height 27
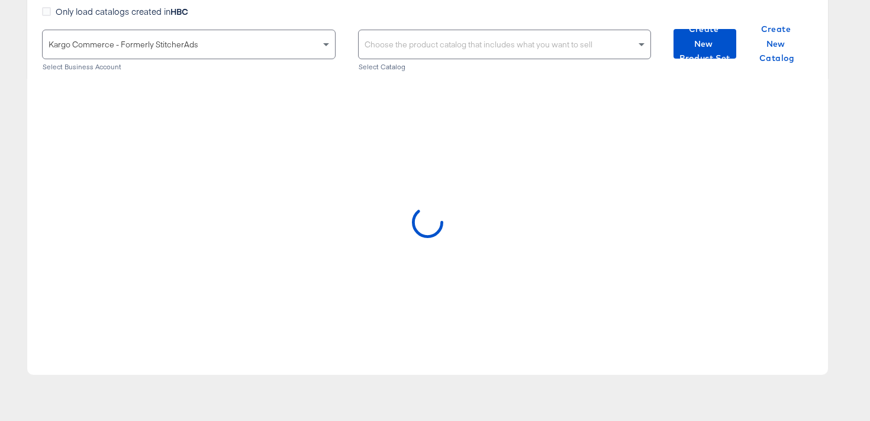
scroll to position [127, 0]
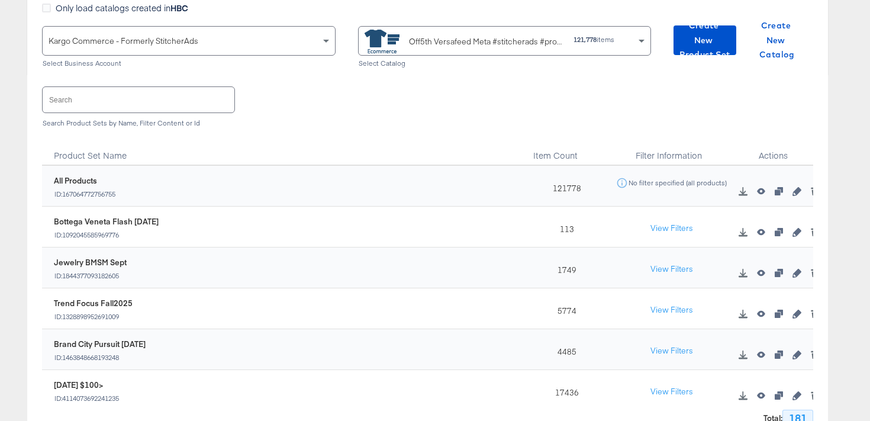
click at [220, 94] on input "text" at bounding box center [139, 99] width 192 height 25
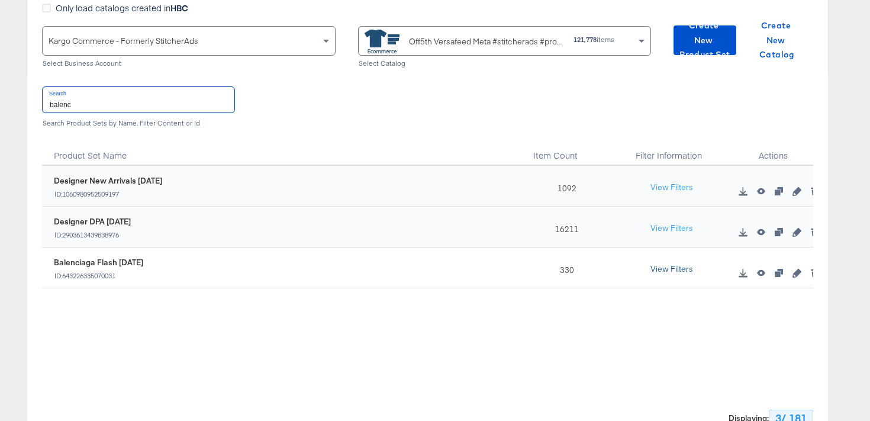
type input "balenc"
click at [676, 262] on button "View Filters" at bounding box center [671, 269] width 59 height 21
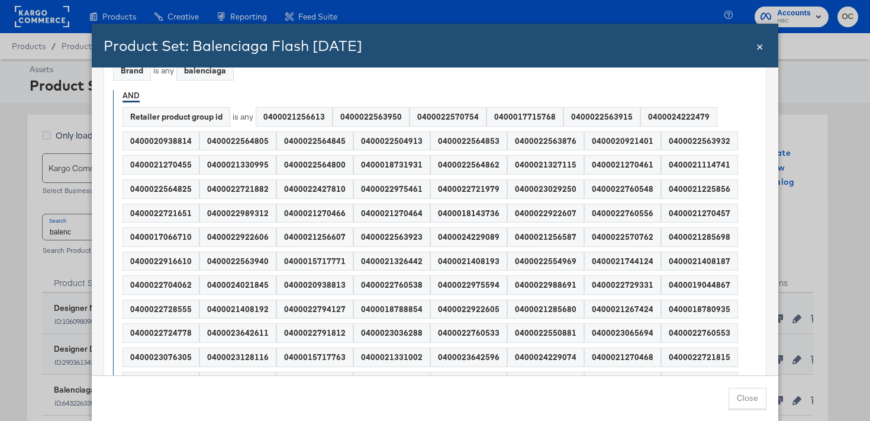
scroll to position [0, 0]
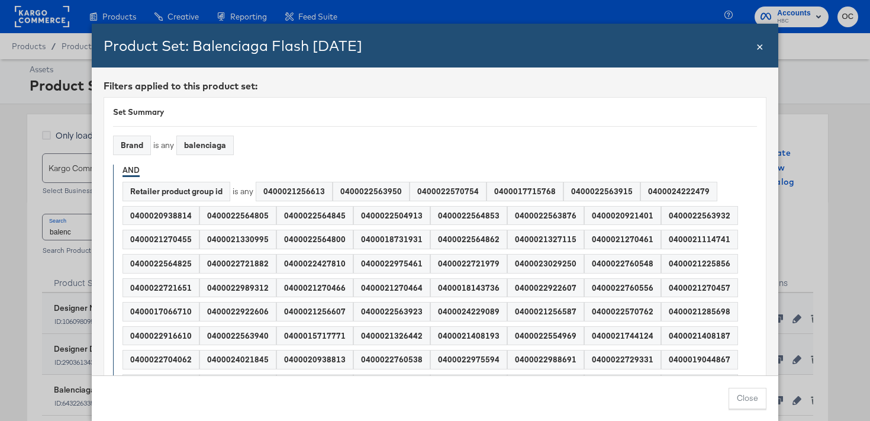
click at [763, 47] on span "×" at bounding box center [760, 45] width 7 height 16
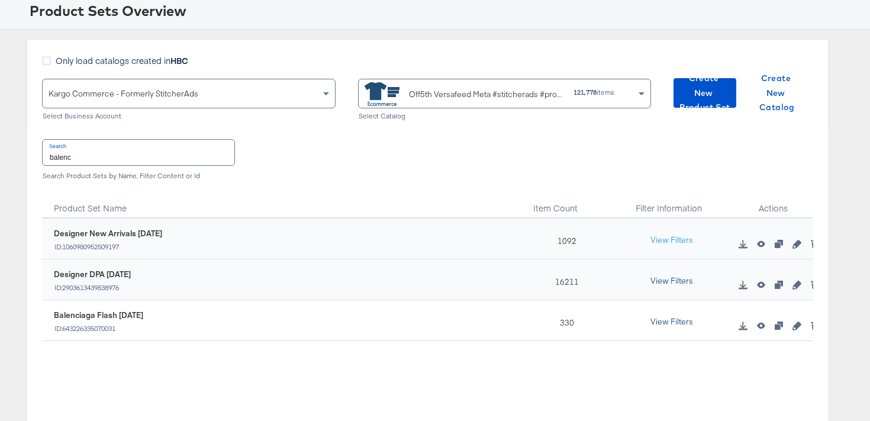
scroll to position [83, 0]
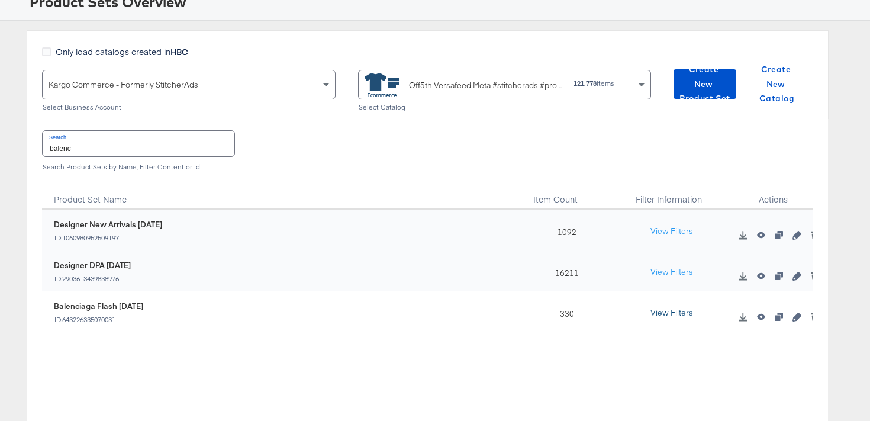
click at [671, 317] on button "View Filters" at bounding box center [671, 313] width 59 height 21
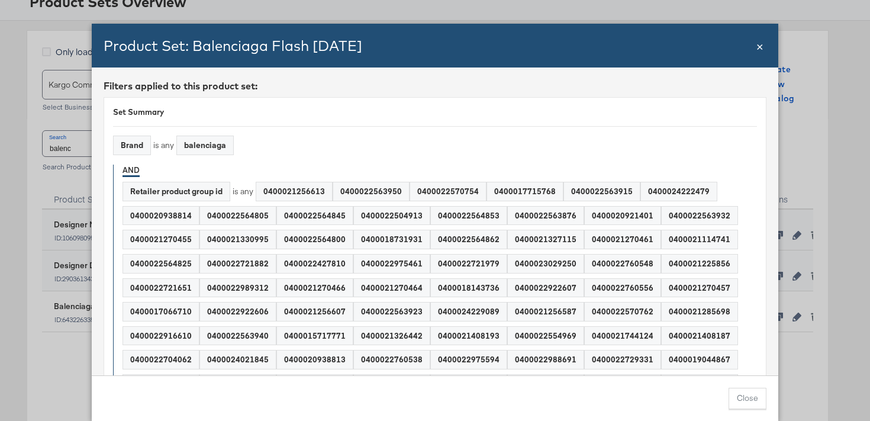
click at [764, 47] on div "Product Set: Balenciaga Flash SEPT25 Close ×" at bounding box center [435, 46] width 687 height 44
click at [757, 51] on span "×" at bounding box center [760, 45] width 7 height 16
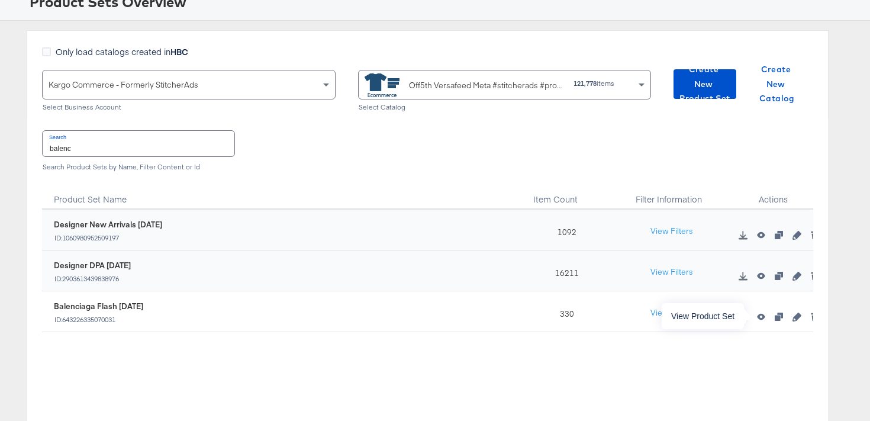
click at [763, 316] on icon "button" at bounding box center [761, 317] width 8 height 7
